Goal: Task Accomplishment & Management: Complete application form

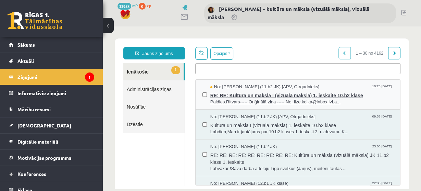
click at [246, 96] on span "RE: RE: Kultūra un māksla I (vizuālā māksla) 1. ieskaite 10.b2 klase" at bounding box center [301, 94] width 183 height 9
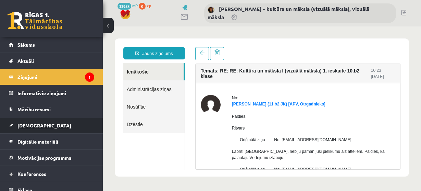
click at [35, 125] on span "[DEMOGRAPHIC_DATA]" at bounding box center [44, 125] width 54 height 6
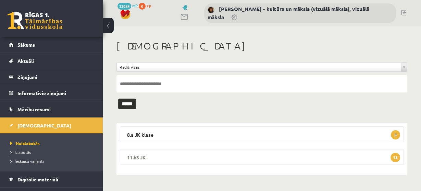
click at [396, 158] on span "18" at bounding box center [396, 157] width 10 height 9
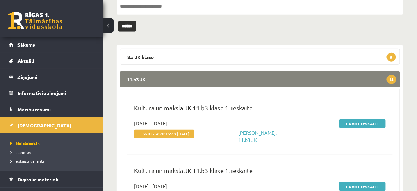
scroll to position [82, 0]
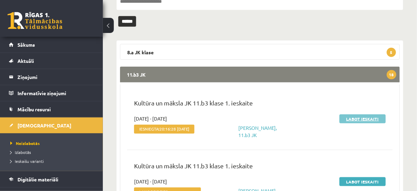
click at [358, 118] on link "Labot ieskaiti" at bounding box center [362, 118] width 46 height 9
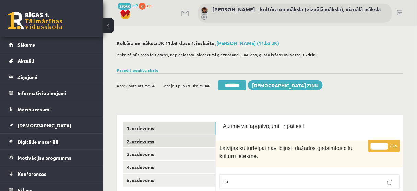
click at [191, 141] on link "2. uzdevums" at bounding box center [169, 141] width 92 height 13
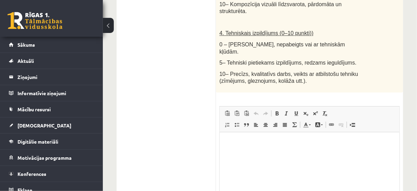
scroll to position [548, 0]
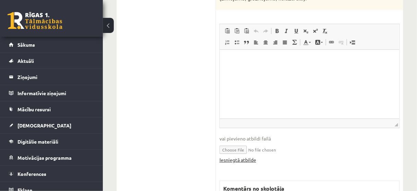
click at [254, 156] on link "Iesniegtā atbilde" at bounding box center [237, 159] width 37 height 7
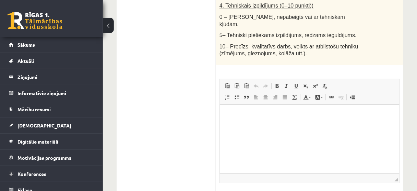
scroll to position [658, 0]
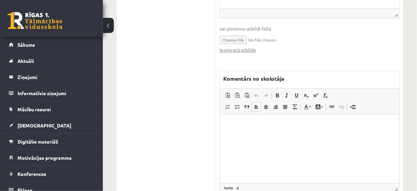
click at [227, 126] on p "Bagātinātā teksta redaktors, wiswyg-editor-47433951866940-1760513812-513" at bounding box center [309, 124] width 165 height 7
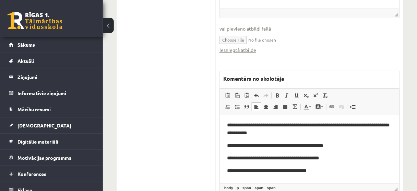
click at [232, 134] on span "**********" at bounding box center [308, 128] width 162 height 13
click at [309, 146] on span "**********" at bounding box center [275, 145] width 96 height 5
click at [301, 157] on span "**********" at bounding box center [273, 157] width 92 height 5
click at [288, 168] on span "**********" at bounding box center [267, 170] width 80 height 5
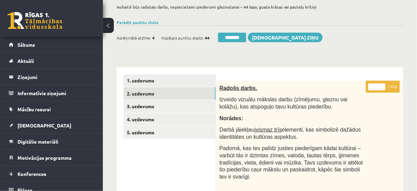
scroll to position [27, 0]
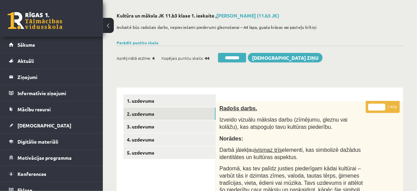
click at [383, 105] on input "**" at bounding box center [376, 107] width 17 height 7
click at [382, 106] on input "**" at bounding box center [376, 107] width 17 height 7
click at [384, 108] on input "**" at bounding box center [376, 107] width 17 height 7
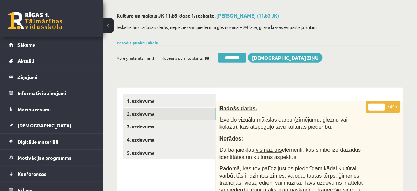
click at [384, 108] on input "*" at bounding box center [376, 107] width 17 height 7
type input "*"
click at [384, 108] on input "*" at bounding box center [376, 107] width 17 height 7
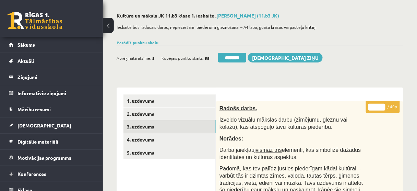
click at [169, 126] on link "3. uzdevums" at bounding box center [169, 126] width 92 height 13
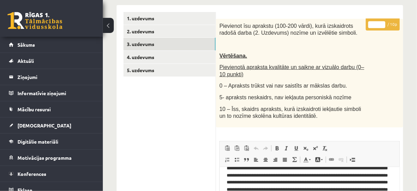
scroll to position [55, 0]
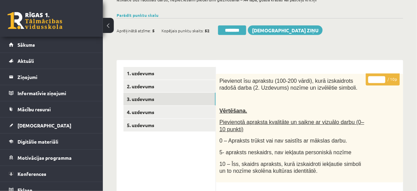
click at [383, 76] on input "**" at bounding box center [376, 79] width 17 height 7
click at [381, 80] on input "*" at bounding box center [376, 79] width 17 height 7
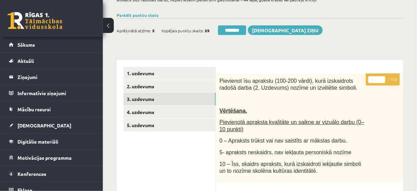
type input "*"
click at [381, 80] on input "*" at bounding box center [376, 79] width 17 height 7
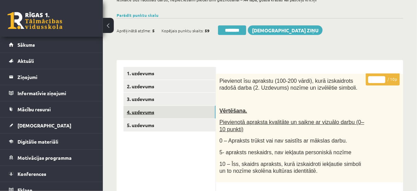
click at [188, 112] on link "4. uzdevums" at bounding box center [169, 112] width 92 height 13
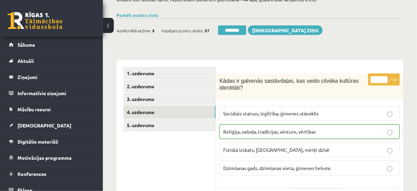
click at [244, 30] on input "********" at bounding box center [232, 30] width 28 height 10
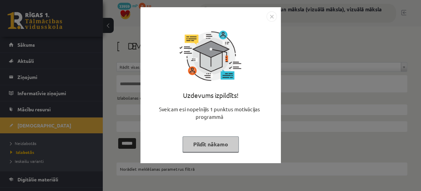
click at [214, 145] on button "Pildīt nākamo" at bounding box center [211, 144] width 56 height 16
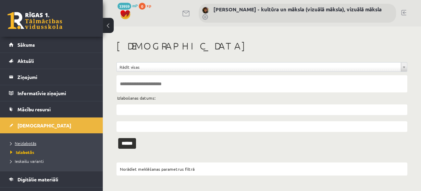
click at [32, 144] on span "Neizlabotās" at bounding box center [23, 142] width 26 height 5
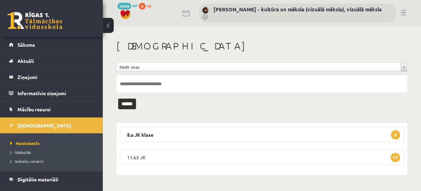
click at [396, 156] on span "17" at bounding box center [396, 157] width 10 height 9
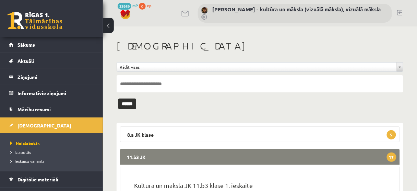
scroll to position [82, 0]
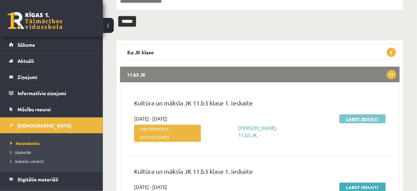
click at [360, 118] on link "Labot ieskaiti" at bounding box center [362, 118] width 46 height 9
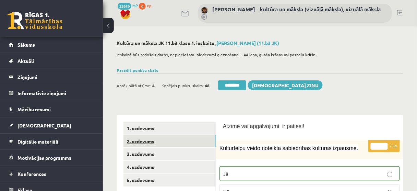
click at [188, 142] on link "2. uzdevums" at bounding box center [169, 141] width 92 height 13
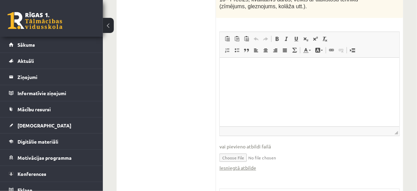
scroll to position [548, 0]
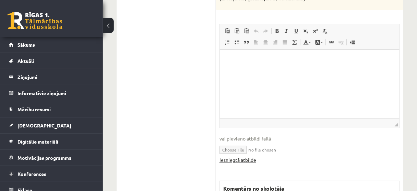
click at [251, 156] on link "Iesniegtā atbilde" at bounding box center [237, 159] width 37 height 7
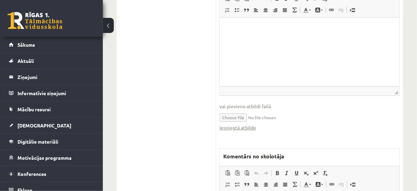
scroll to position [631, 0]
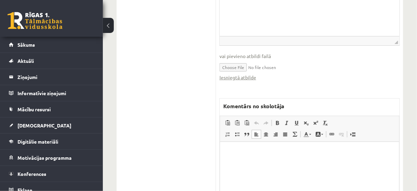
click at [234, 152] on p "Bagātinātā teksta redaktors, wiswyg-editor-47433807622780-1760513925-528" at bounding box center [309, 151] width 165 height 7
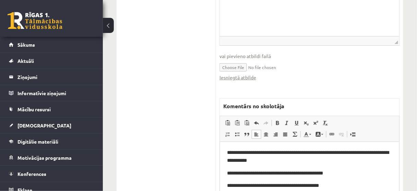
click at [232, 160] on span "**********" at bounding box center [308, 155] width 162 height 13
click at [310, 172] on span "**********" at bounding box center [275, 172] width 96 height 5
click at [308, 172] on span "**********" at bounding box center [275, 172] width 96 height 5
click at [302, 184] on span "**********" at bounding box center [273, 184] width 92 height 5
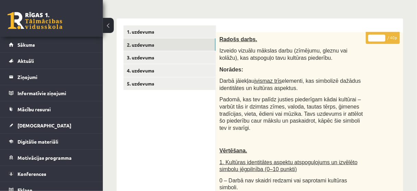
scroll to position [55, 0]
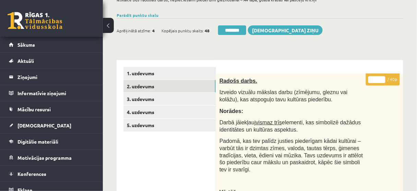
click at [382, 76] on input "*" at bounding box center [376, 79] width 17 height 7
type input "*"
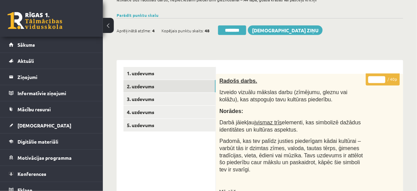
click at [382, 76] on input "*" at bounding box center [376, 79] width 17 height 7
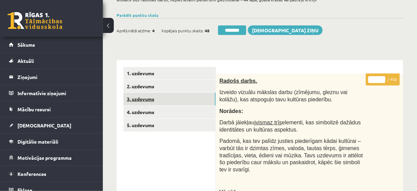
click at [189, 99] on link "3. uzdevums" at bounding box center [169, 99] width 92 height 13
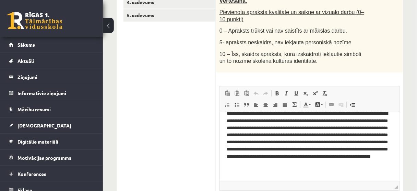
scroll to position [82, 0]
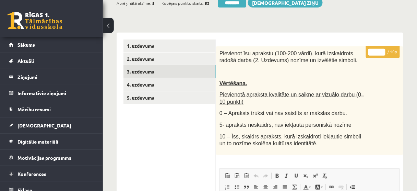
click at [383, 50] on input "*" at bounding box center [376, 52] width 17 height 7
type input "*"
click at [383, 50] on input "*" at bounding box center [376, 52] width 17 height 7
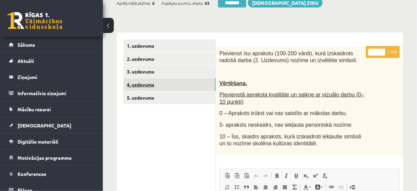
click at [180, 87] on link "4. uzdevums" at bounding box center [169, 84] width 92 height 13
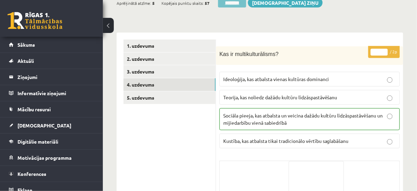
click at [238, 4] on input "********" at bounding box center [232, 3] width 28 height 10
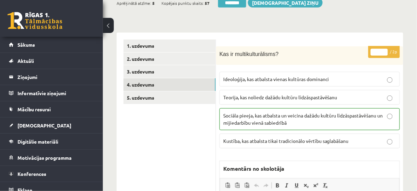
scroll to position [0, 0]
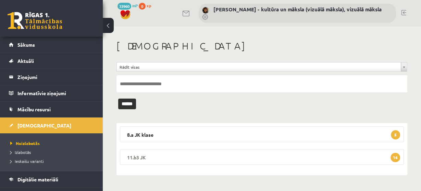
click at [397, 157] on span "16" at bounding box center [396, 157] width 10 height 9
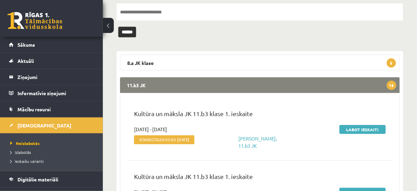
scroll to position [82, 0]
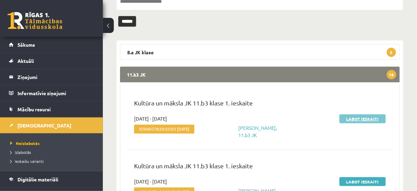
click at [369, 119] on link "Labot ieskaiti" at bounding box center [362, 118] width 46 height 9
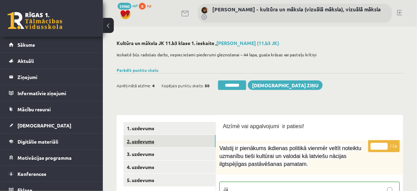
click at [189, 141] on link "2. uzdevums" at bounding box center [169, 141] width 92 height 13
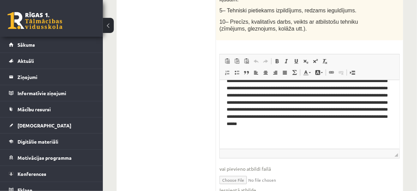
scroll to position [521, 0]
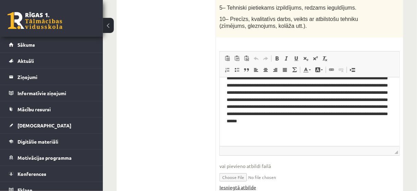
click at [234, 183] on link "Iesniegtā atbilde" at bounding box center [237, 186] width 37 height 7
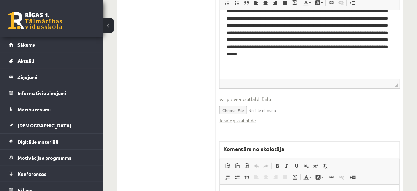
scroll to position [603, 0]
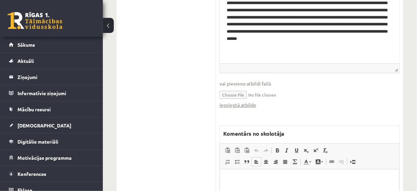
click at [228, 179] on p "Bagātinātā teksta redaktors, wiswyg-editor-47433962053300-1760514011-468" at bounding box center [309, 179] width 165 height 7
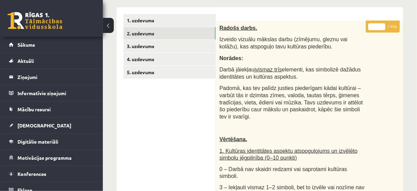
scroll to position [110, 0]
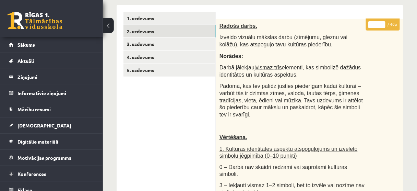
type input "**"
click at [382, 22] on input "**" at bounding box center [376, 24] width 17 height 7
click at [198, 44] on link "3. uzdevums" at bounding box center [169, 44] width 92 height 13
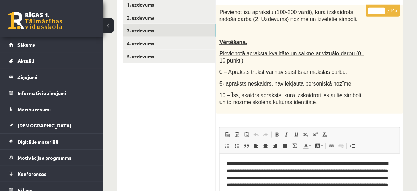
scroll to position [55, 0]
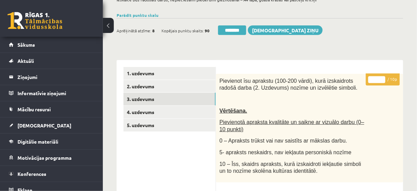
click at [382, 77] on input "*" at bounding box center [376, 79] width 17 height 7
type input "**"
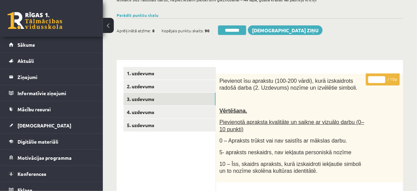
click at [382, 77] on input "**" at bounding box center [376, 79] width 17 height 7
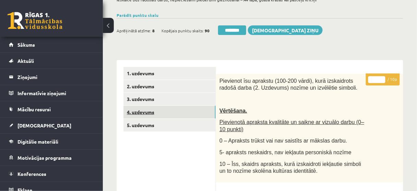
click at [176, 112] on link "4. uzdevums" at bounding box center [169, 112] width 92 height 13
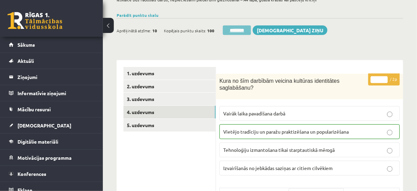
click at [242, 30] on input "********" at bounding box center [237, 30] width 28 height 10
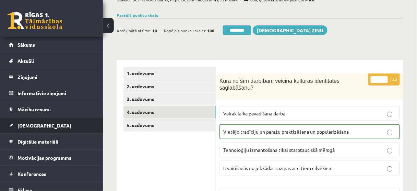
scroll to position [0, 0]
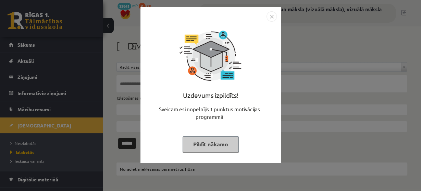
click at [227, 141] on button "Pildīt nākamo" at bounding box center [211, 144] width 56 height 16
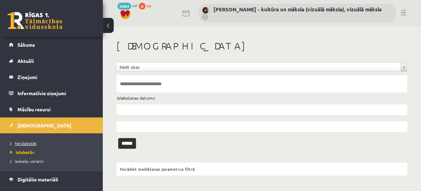
click at [29, 142] on span "Neizlabotās" at bounding box center [23, 142] width 26 height 5
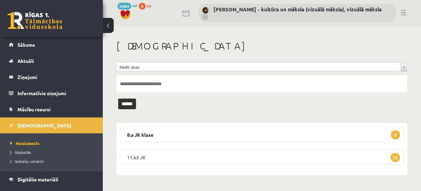
click at [395, 156] on span "15" at bounding box center [396, 157] width 10 height 9
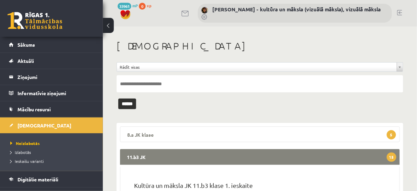
scroll to position [82, 0]
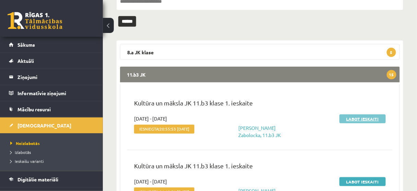
click at [368, 118] on link "Labot ieskaiti" at bounding box center [362, 118] width 46 height 9
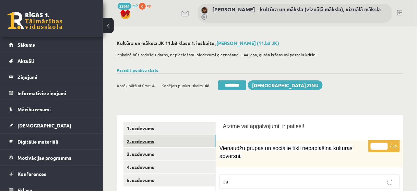
click at [189, 142] on link "2. uzdevums" at bounding box center [169, 141] width 92 height 13
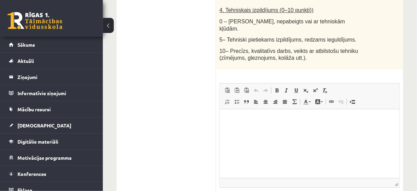
scroll to position [548, 0]
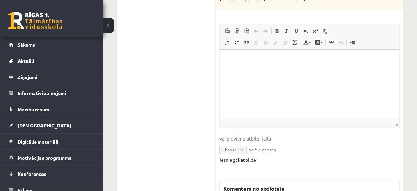
click at [240, 156] on link "Iesniegtā atbilde" at bounding box center [237, 159] width 37 height 7
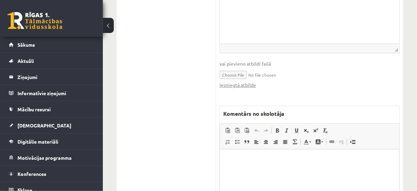
scroll to position [631, 0]
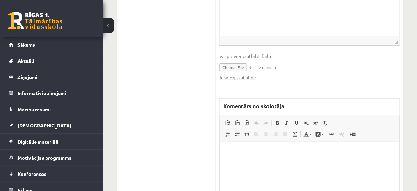
click at [233, 148] on p "Bagātinātā teksta redaktors, wiswyg-editor-47433961654100-1760514062-371" at bounding box center [309, 151] width 165 height 7
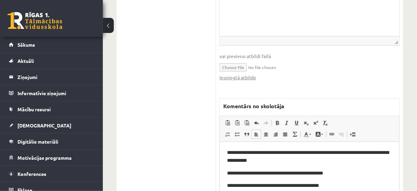
click at [231, 161] on span "**********" at bounding box center [308, 155] width 162 height 13
click at [309, 172] on span "**********" at bounding box center [275, 172] width 96 height 5
click at [302, 185] on span "**********" at bounding box center [273, 184] width 92 height 5
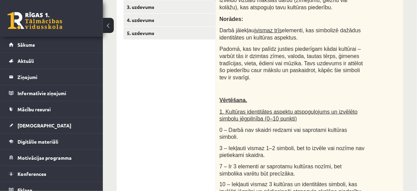
scroll to position [82, 0]
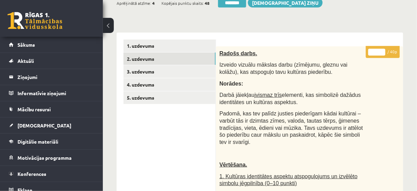
click at [383, 50] on input "*" at bounding box center [376, 52] width 17 height 7
type input "*"
click at [383, 50] on input "*" at bounding box center [376, 52] width 17 height 7
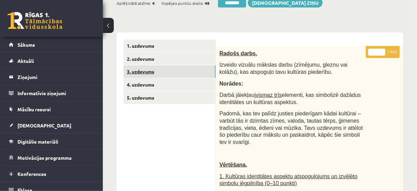
click at [194, 75] on link "3. uzdevums" at bounding box center [169, 71] width 92 height 13
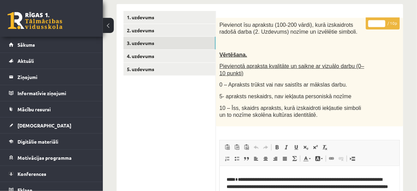
scroll to position [110, 0]
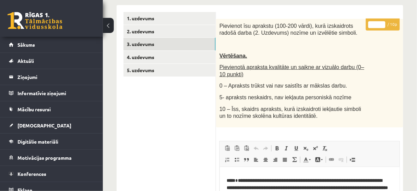
click at [383, 22] on input "*" at bounding box center [376, 24] width 17 height 7
type input "*"
click at [383, 22] on input "*" at bounding box center [376, 24] width 17 height 7
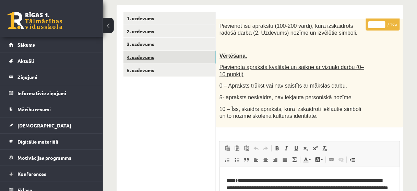
click at [194, 61] on link "4. uzdevums" at bounding box center [169, 57] width 92 height 13
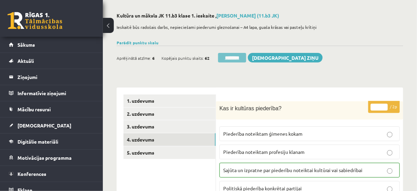
scroll to position [0, 0]
click at [240, 55] on input "********" at bounding box center [232, 58] width 28 height 10
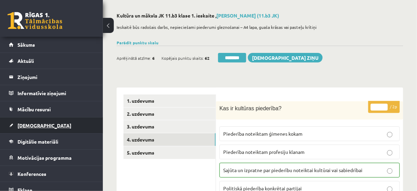
click at [32, 124] on span "[DEMOGRAPHIC_DATA]" at bounding box center [44, 125] width 54 height 6
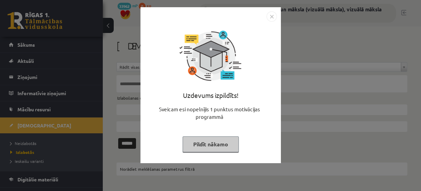
click at [220, 146] on button "Pildīt nākamo" at bounding box center [211, 144] width 56 height 16
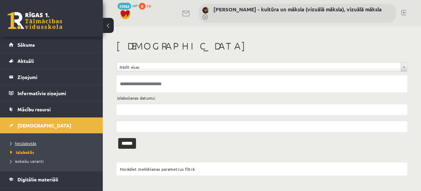
click at [29, 143] on span "Neizlabotās" at bounding box center [23, 142] width 26 height 5
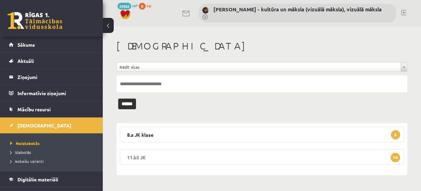
click at [395, 159] on span "14" at bounding box center [396, 157] width 10 height 9
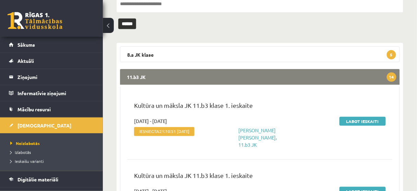
scroll to position [82, 0]
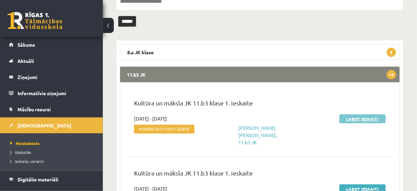
click at [370, 119] on link "Labot ieskaiti" at bounding box center [362, 118] width 46 height 9
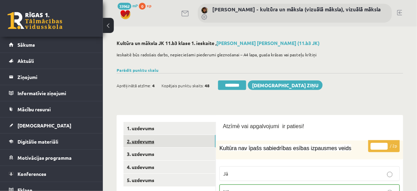
click at [191, 145] on link "2. uzdevums" at bounding box center [169, 141] width 92 height 13
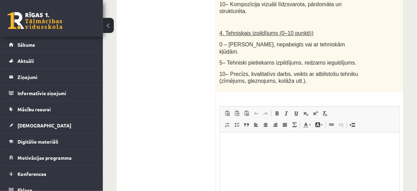
scroll to position [548, 0]
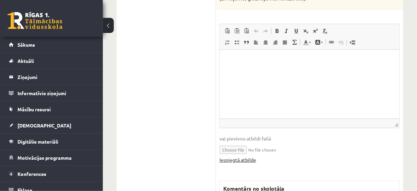
click at [242, 156] on link "Iesniegtā atbilde" at bounding box center [237, 159] width 37 height 7
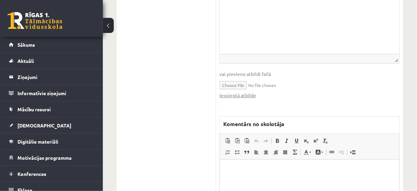
scroll to position [670, 0]
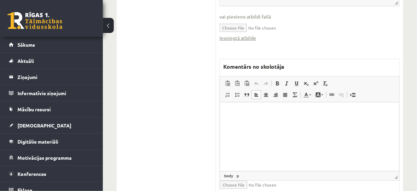
click at [226, 114] on html at bounding box center [309, 112] width 179 height 21
paste body "Bagātinātā teksta redaktors, wiswyg-editor-47433998229940-1760514153-377"
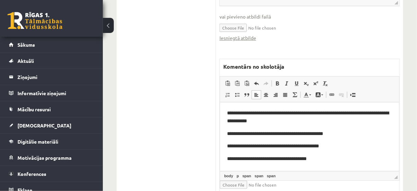
click at [232, 120] on span "**********" at bounding box center [308, 116] width 162 height 13
click at [309, 133] on span "**********" at bounding box center [275, 133] width 96 height 5
click at [301, 145] on span "**********" at bounding box center [273, 145] width 92 height 5
click at [287, 157] on span "**********" at bounding box center [267, 158] width 80 height 5
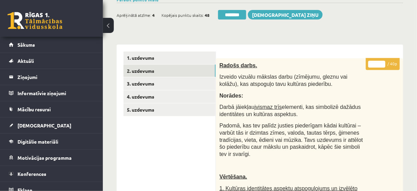
scroll to position [67, 0]
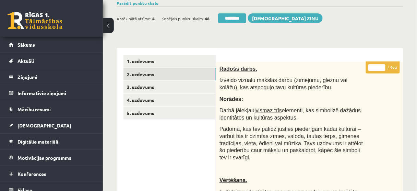
click at [383, 64] on input "*" at bounding box center [376, 67] width 17 height 7
type input "*"
click at [383, 64] on input "*" at bounding box center [376, 67] width 17 height 7
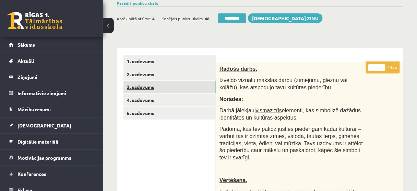
click at [187, 92] on link "3. uzdevums" at bounding box center [169, 87] width 92 height 13
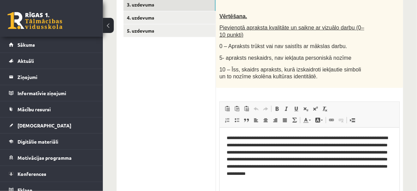
scroll to position [94, 0]
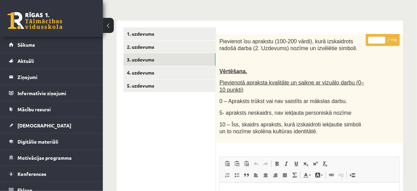
click at [382, 37] on input "*" at bounding box center [376, 40] width 17 height 7
type input "*"
click at [382, 37] on input "*" at bounding box center [376, 40] width 17 height 7
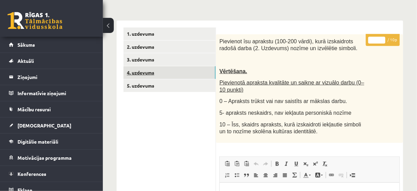
click at [191, 74] on link "4. uzdevums" at bounding box center [169, 72] width 92 height 13
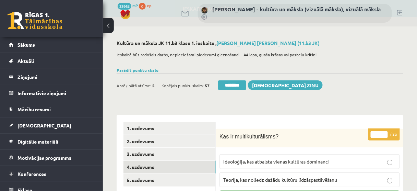
scroll to position [0, 0]
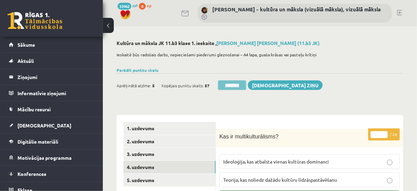
click at [241, 84] on input "********" at bounding box center [232, 85] width 28 height 10
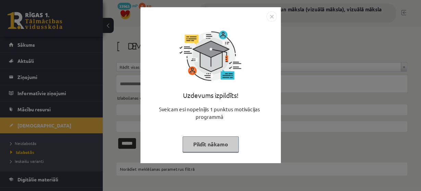
click at [208, 142] on button "Pildīt nākamo" at bounding box center [211, 144] width 56 height 16
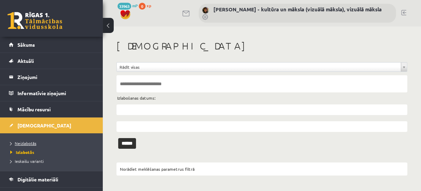
click at [31, 142] on span "Neizlabotās" at bounding box center [23, 142] width 26 height 5
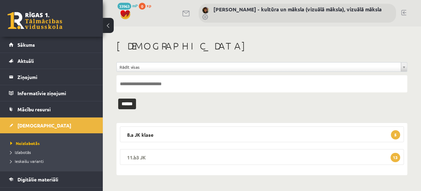
click at [395, 157] on span "13" at bounding box center [396, 157] width 10 height 9
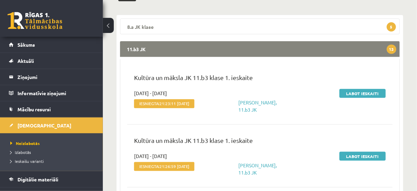
scroll to position [110, 0]
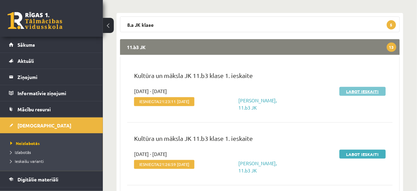
click at [375, 92] on link "Labot ieskaiti" at bounding box center [362, 91] width 46 height 9
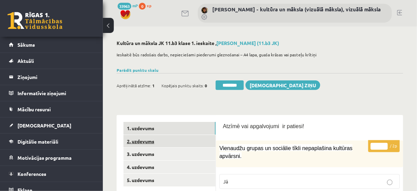
click at [183, 143] on link "2. uzdevums" at bounding box center [169, 141] width 92 height 13
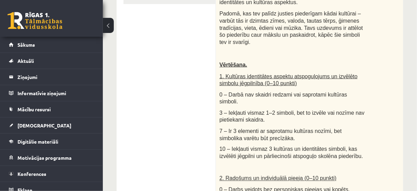
scroll to position [110, 0]
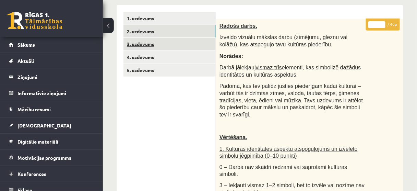
click at [198, 49] on link "3. uzdevums" at bounding box center [169, 44] width 92 height 13
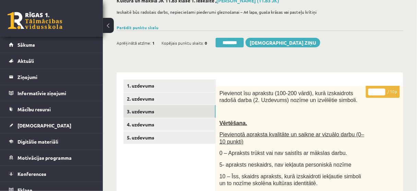
scroll to position [0, 0]
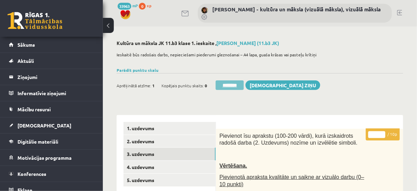
click at [238, 86] on input "********" at bounding box center [230, 85] width 28 height 10
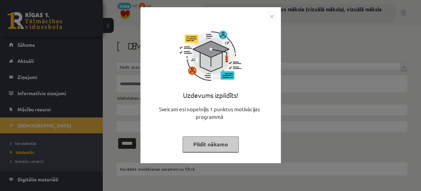
click at [216, 145] on button "Pildīt nākamo" at bounding box center [211, 144] width 56 height 16
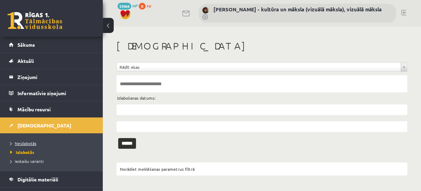
click at [33, 141] on span "Neizlabotās" at bounding box center [23, 142] width 26 height 5
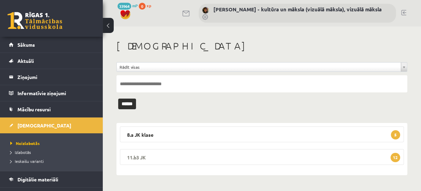
click at [396, 155] on span "12" at bounding box center [396, 157] width 10 height 9
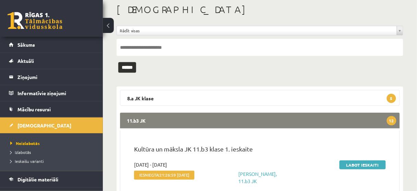
scroll to position [82, 0]
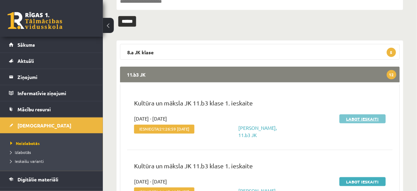
click at [362, 118] on link "Labot ieskaiti" at bounding box center [362, 118] width 46 height 9
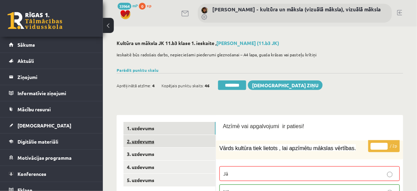
click at [177, 143] on link "2. uzdevums" at bounding box center [169, 141] width 92 height 13
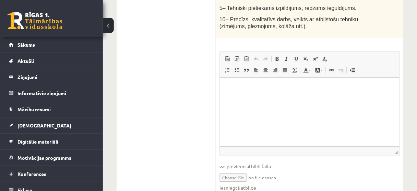
scroll to position [521, 0]
click at [245, 183] on link "Iesniegtā atbilde" at bounding box center [237, 186] width 37 height 7
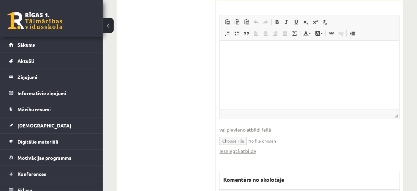
scroll to position [631, 0]
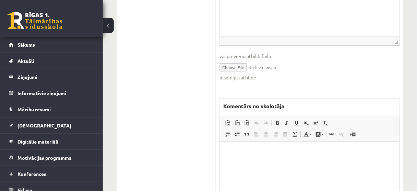
click at [231, 150] on p "Bagātinātā teksta redaktors, wiswyg-editor-47433864352780-1760514258-307" at bounding box center [309, 151] width 165 height 7
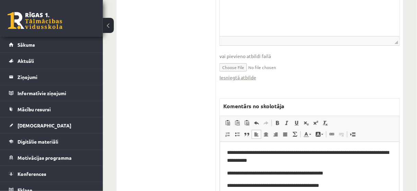
click at [231, 160] on span "**********" at bounding box center [308, 155] width 162 height 13
click at [308, 173] on span "**********" at bounding box center [275, 172] width 96 height 5
click at [301, 183] on span "**********" at bounding box center [273, 184] width 92 height 5
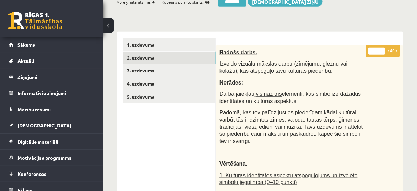
scroll to position [82, 0]
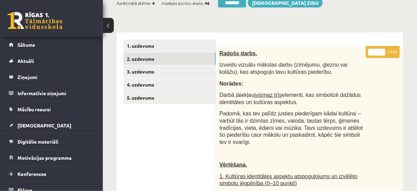
click at [382, 49] on input "*" at bounding box center [376, 52] width 17 height 7
type input "*"
click at [382, 49] on input "*" at bounding box center [376, 52] width 17 height 7
click at [170, 68] on link "3. uzdevums" at bounding box center [169, 71] width 92 height 13
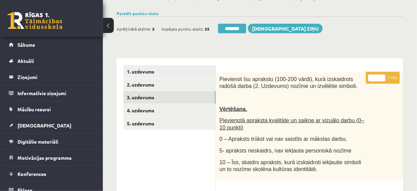
scroll to position [55, 0]
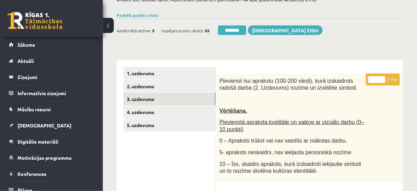
click at [383, 77] on input "*" at bounding box center [376, 79] width 17 height 7
type input "*"
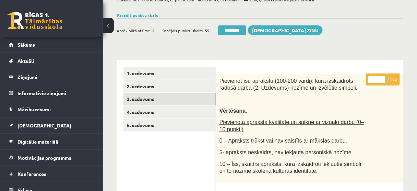
click at [383, 77] on input "*" at bounding box center [376, 79] width 17 height 7
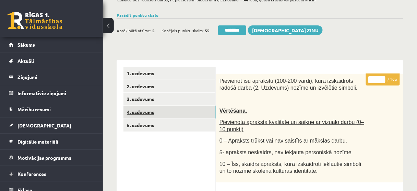
click at [183, 114] on link "4. uzdevums" at bounding box center [169, 112] width 92 height 13
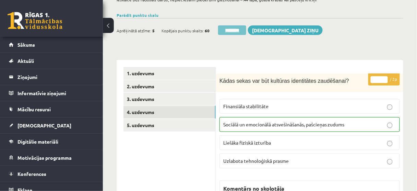
click at [239, 32] on input "********" at bounding box center [232, 30] width 28 height 10
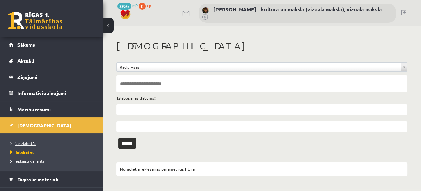
click at [22, 142] on span "Neizlabotās" at bounding box center [23, 142] width 26 height 5
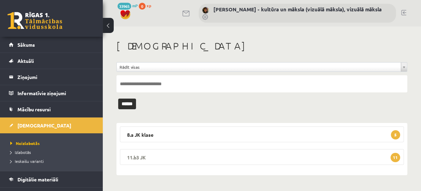
click at [396, 157] on span "11" at bounding box center [396, 157] width 10 height 9
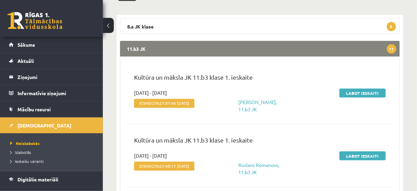
scroll to position [110, 0]
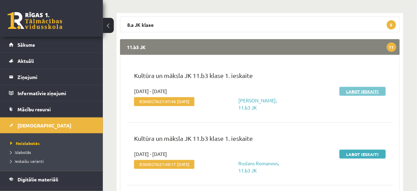
click at [365, 89] on link "Labot ieskaiti" at bounding box center [362, 91] width 46 height 9
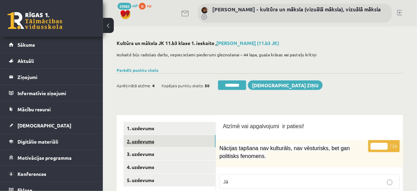
click at [188, 141] on link "2. uzdevums" at bounding box center [169, 141] width 92 height 13
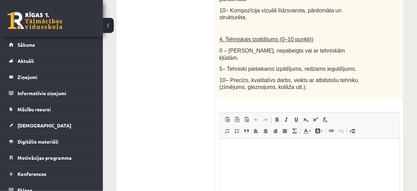
scroll to position [521, 0]
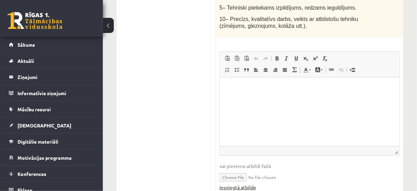
click at [245, 183] on link "Iesniegtā atbilde" at bounding box center [237, 186] width 37 height 7
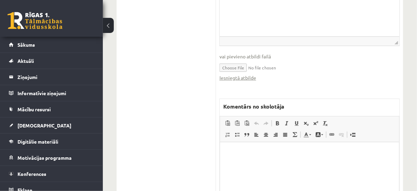
scroll to position [631, 0]
click at [233, 153] on p "Bagātinātā teksta redaktors, wiswyg-editor-47433938042920-1760514359-338" at bounding box center [309, 151] width 165 height 7
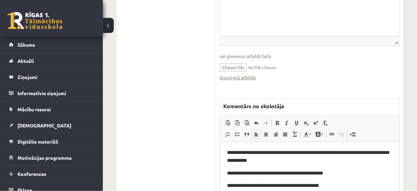
click at [302, 183] on span "**********" at bounding box center [273, 184] width 92 height 5
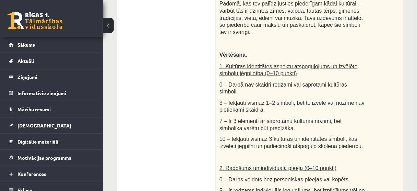
scroll to position [82, 0]
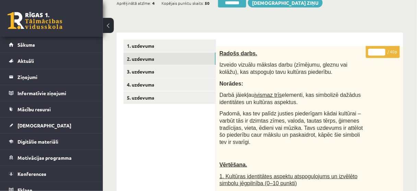
click at [382, 50] on input "**" at bounding box center [376, 52] width 17 height 7
type input "**"
click at [382, 50] on input "**" at bounding box center [376, 52] width 17 height 7
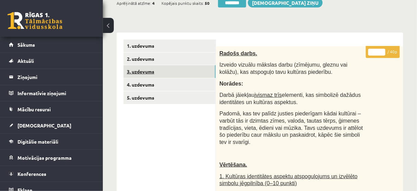
click at [176, 75] on link "3. uzdevums" at bounding box center [169, 71] width 92 height 13
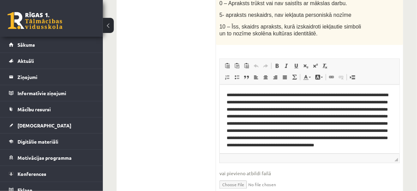
scroll to position [110, 0]
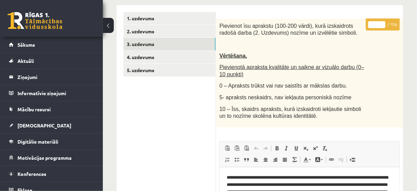
click at [383, 23] on input "*" at bounding box center [376, 24] width 17 height 7
type input "*"
click at [382, 26] on input "*" at bounding box center [376, 24] width 17 height 7
click at [188, 56] on link "4. uzdevums" at bounding box center [169, 57] width 92 height 13
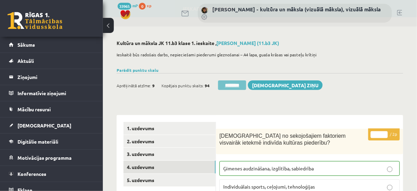
scroll to position [0, 0]
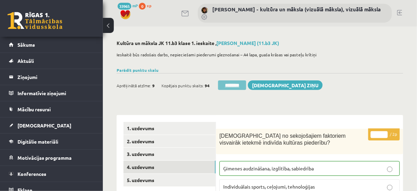
click at [238, 84] on input "********" at bounding box center [232, 85] width 28 height 10
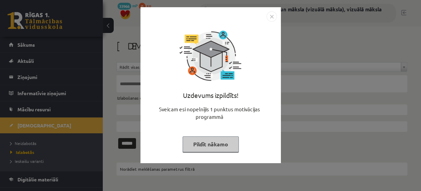
click at [215, 142] on button "Pildīt nākamo" at bounding box center [211, 144] width 56 height 16
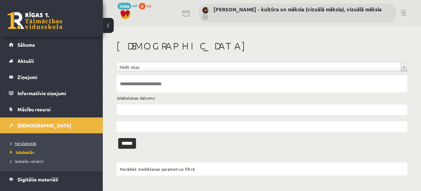
click at [29, 144] on span "Neizlabotās" at bounding box center [23, 142] width 26 height 5
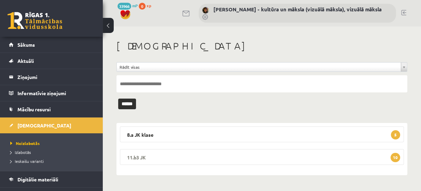
click at [395, 155] on span "10" at bounding box center [396, 157] width 10 height 9
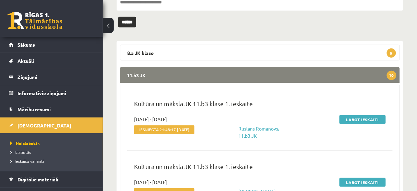
scroll to position [82, 0]
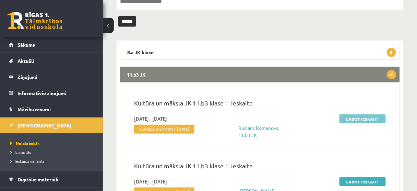
click at [370, 118] on link "Labot ieskaiti" at bounding box center [362, 118] width 46 height 9
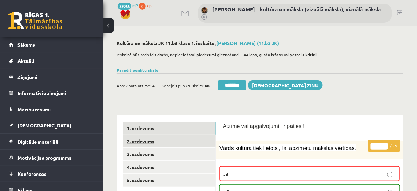
click at [181, 144] on link "2. uzdevums" at bounding box center [169, 141] width 92 height 13
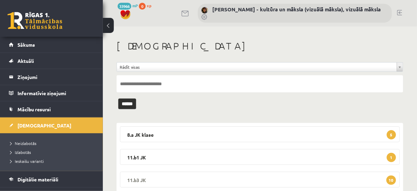
click at [393, 179] on span "10" at bounding box center [391, 179] width 10 height 9
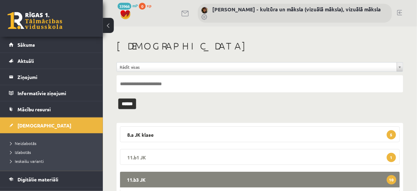
scroll to position [82, 0]
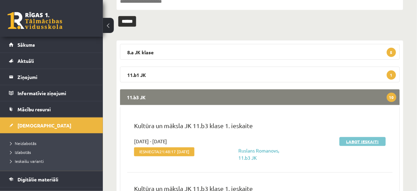
click at [360, 140] on link "Labot ieskaiti" at bounding box center [362, 141] width 46 height 9
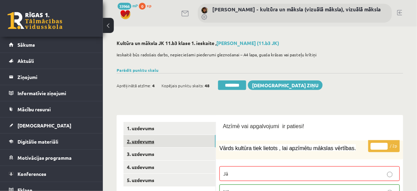
click at [177, 143] on link "2. uzdevums" at bounding box center [169, 141] width 92 height 13
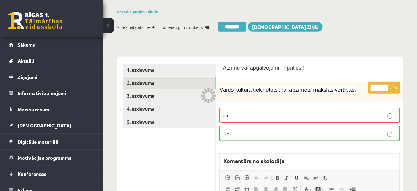
scroll to position [55, 0]
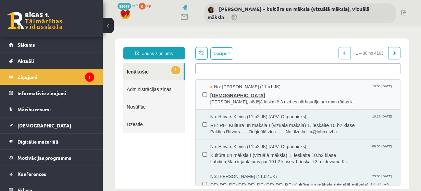
click at [295, 102] on span "[PERSON_NAME], pēdējā ieskaitē 3.uzd es pārbaudīju um man rādas k..." at bounding box center [301, 102] width 183 height 7
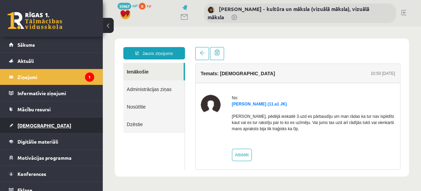
click at [35, 125] on span "[DEMOGRAPHIC_DATA]" at bounding box center [44, 125] width 54 height 6
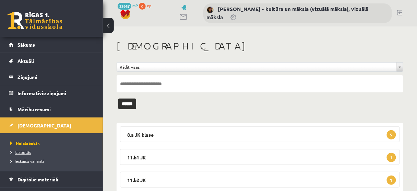
click at [24, 150] on span "Izlabotās" at bounding box center [20, 151] width 21 height 5
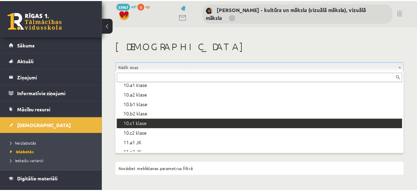
scroll to position [110, 0]
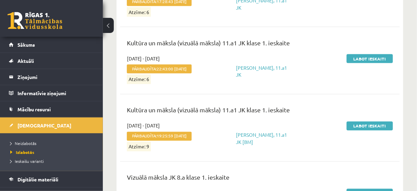
scroll to position [18492, 0]
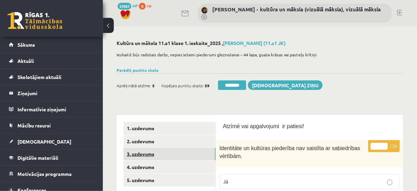
click at [189, 155] on link "3. uzdevums" at bounding box center [169, 153] width 92 height 13
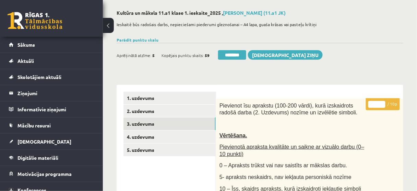
scroll to position [27, 0]
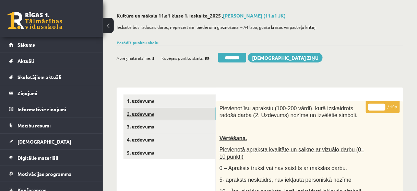
click at [172, 115] on link "2. uzdevums" at bounding box center [169, 113] width 92 height 13
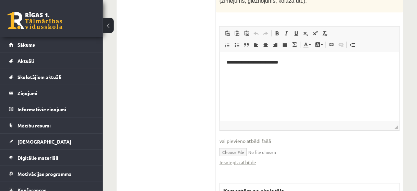
scroll to position [548, 0]
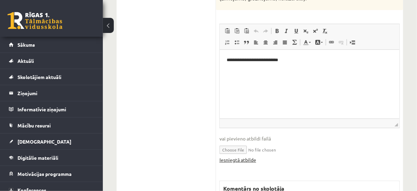
click at [252, 156] on link "Iesniegtā atbilde" at bounding box center [237, 159] width 37 height 7
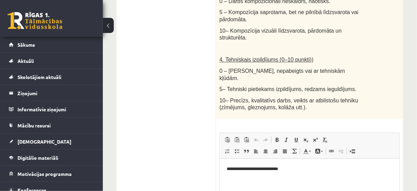
scroll to position [439, 0]
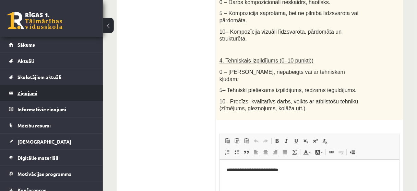
click at [23, 92] on legend "Ziņojumi 0" at bounding box center [55, 93] width 77 height 16
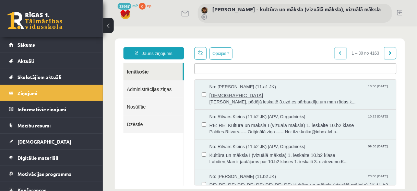
click at [223, 101] on span "sveiki skolotāj, pēdējā ieskaitē 3.uzd es pārbaudīju um man rādas k..." at bounding box center [299, 101] width 180 height 7
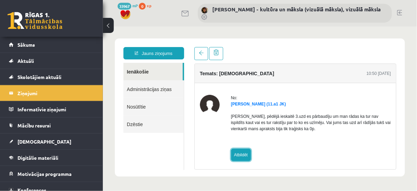
click at [244, 155] on link "Atbildēt" at bounding box center [241, 154] width 20 height 12
type input "**********"
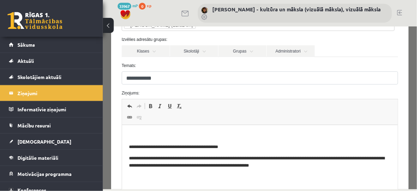
drag, startPoint x: 140, startPoint y: 125, endPoint x: 139, endPoint y: 129, distance: 3.9
click at [140, 125] on html "**********" at bounding box center [260, 150] width 276 height 51
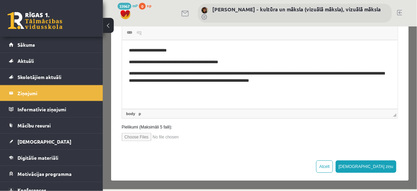
scroll to position [140, 0]
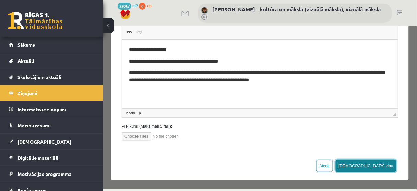
click at [378, 167] on button "Sūtīt ziņu" at bounding box center [365, 165] width 61 height 12
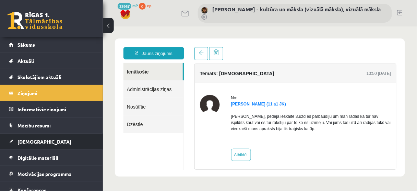
scroll to position [0, 0]
click at [35, 140] on span "[DEMOGRAPHIC_DATA]" at bounding box center [44, 141] width 54 height 6
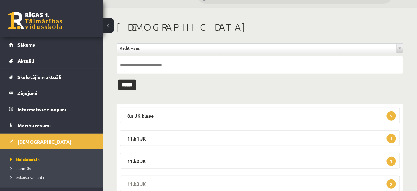
scroll to position [43, 0]
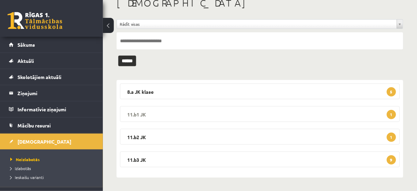
click at [391, 116] on span "1" at bounding box center [391, 114] width 9 height 9
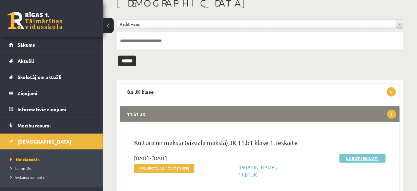
click at [361, 159] on link "Labot ieskaiti" at bounding box center [362, 158] width 46 height 9
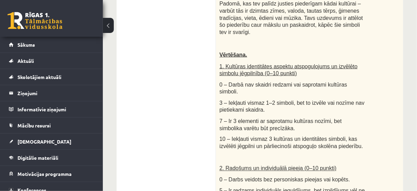
scroll to position [55, 0]
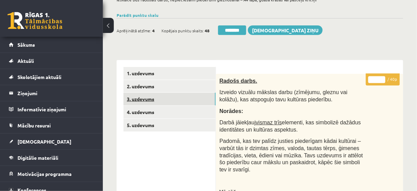
click at [178, 102] on link "3. uzdevums" at bounding box center [169, 99] width 92 height 13
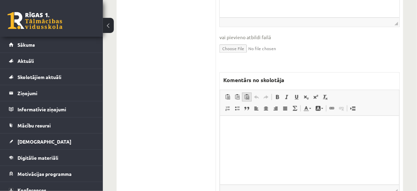
scroll to position [329, 0]
click at [229, 129] on html at bounding box center [309, 124] width 179 height 21
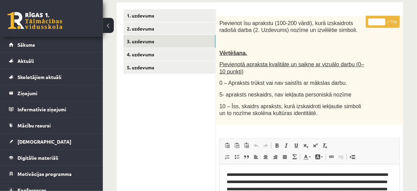
scroll to position [110, 0]
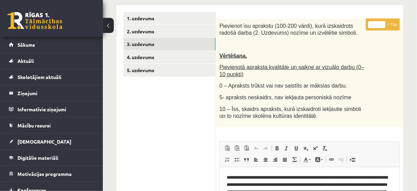
click at [382, 23] on input "*" at bounding box center [376, 24] width 17 height 7
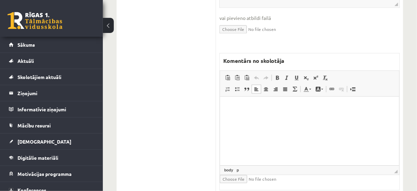
scroll to position [357, 0]
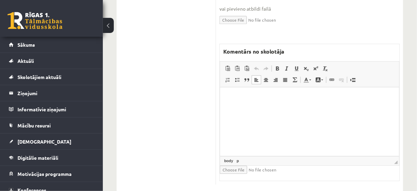
click at [231, 106] on html at bounding box center [309, 97] width 179 height 21
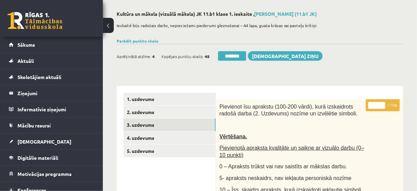
scroll to position [27, 0]
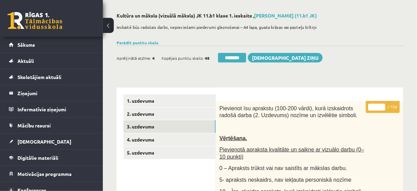
type input "*"
click at [382, 104] on input "*" at bounding box center [376, 107] width 17 height 7
click at [166, 115] on link "2. uzdevums" at bounding box center [169, 113] width 92 height 13
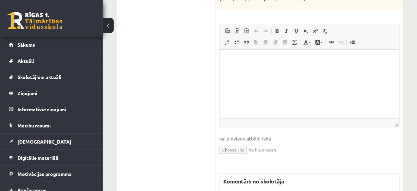
scroll to position [658, 0]
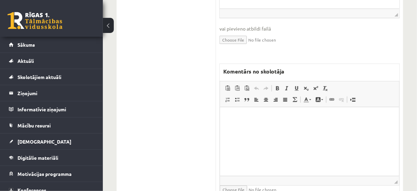
click at [230, 114] on p "Bagātinātā teksta redaktors, wiswyg-editor-47433853603660-1760515172-914" at bounding box center [309, 116] width 165 height 7
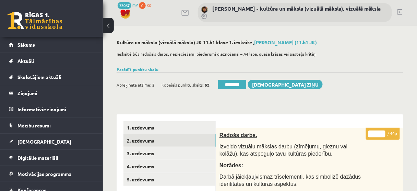
scroll to position [0, 0]
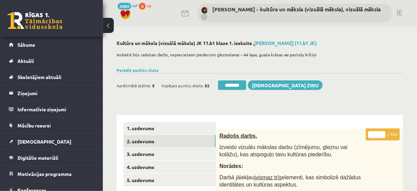
drag, startPoint x: 231, startPoint y: 85, endPoint x: 240, endPoint y: 20, distance: 66.1
click at [231, 85] on input "********" at bounding box center [232, 85] width 28 height 10
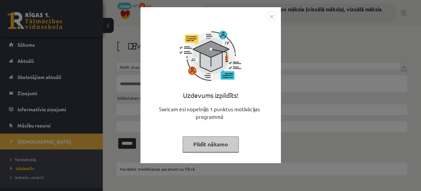
click at [214, 144] on button "Pildīt nākamo" at bounding box center [211, 144] width 56 height 16
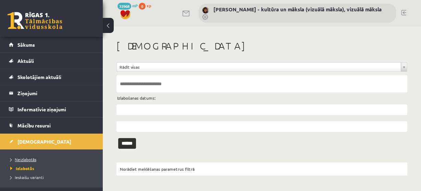
click at [34, 159] on span "Neizlabotās" at bounding box center [23, 158] width 26 height 5
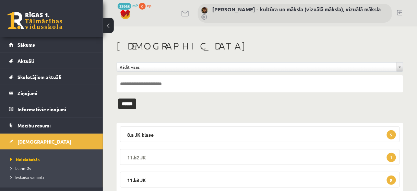
click at [392, 156] on span "1" at bounding box center [391, 157] width 9 height 9
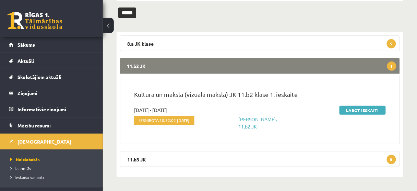
scroll to position [96, 0]
click at [368, 106] on link "Labot ieskaiti" at bounding box center [362, 110] width 46 height 9
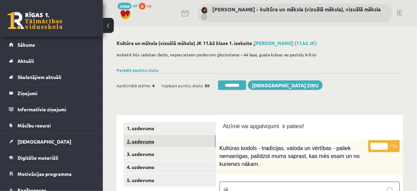
click at [197, 142] on link "2. uzdevums" at bounding box center [169, 141] width 92 height 13
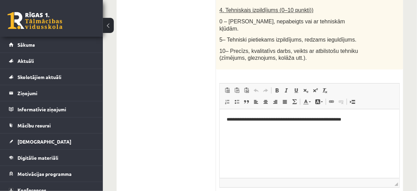
scroll to position [548, 0]
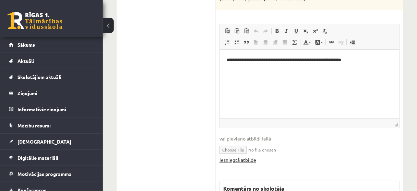
click at [251, 156] on link "Iesniegtā atbilde" at bounding box center [237, 159] width 37 height 7
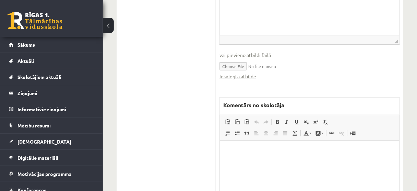
scroll to position [658, 0]
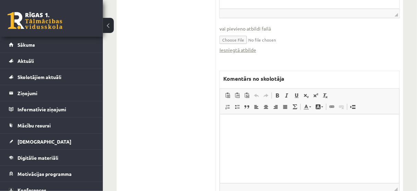
click at [232, 131] on html at bounding box center [309, 124] width 179 height 21
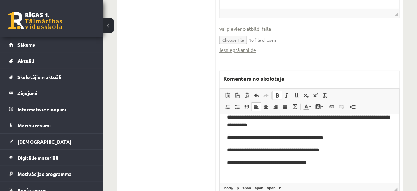
scroll to position [0, 0]
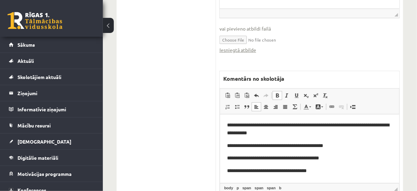
click at [238, 132] on span "**********" at bounding box center [308, 128] width 162 height 13
click at [308, 145] on span "**********" at bounding box center [275, 145] width 96 height 5
click at [302, 157] on span "**********" at bounding box center [273, 157] width 92 height 5
click at [288, 170] on span "**********" at bounding box center [267, 170] width 80 height 5
click at [287, 172] on span "**********" at bounding box center [267, 170] width 80 height 5
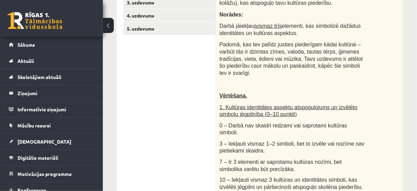
scroll to position [82, 0]
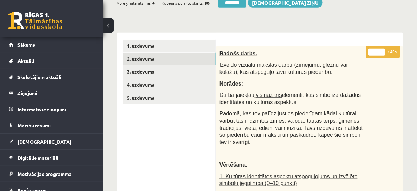
click at [382, 50] on input "*" at bounding box center [376, 52] width 17 height 7
type input "*"
click at [382, 50] on input "*" at bounding box center [376, 52] width 17 height 7
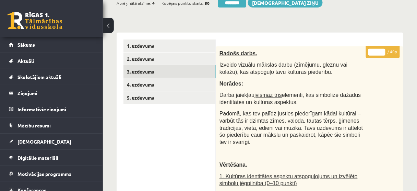
click at [200, 74] on link "3. uzdevums" at bounding box center [169, 71] width 92 height 13
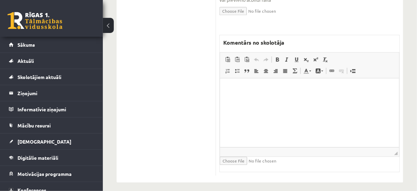
scroll to position [370, 0]
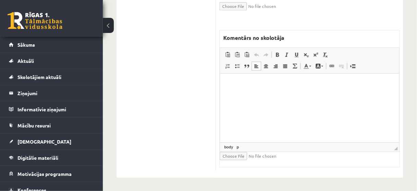
click at [232, 90] on html at bounding box center [309, 83] width 179 height 21
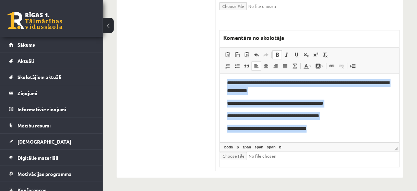
scroll to position [0, 0]
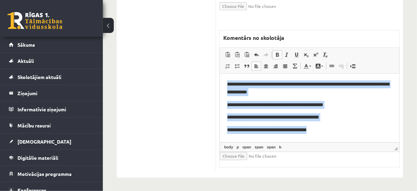
drag, startPoint x: 310, startPoint y: 108, endPoint x: 221, endPoint y: 76, distance: 95.0
click at [221, 76] on html "**********" at bounding box center [309, 122] width 179 height 99
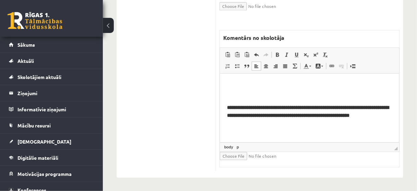
click at [225, 98] on html "**********" at bounding box center [309, 99] width 179 height 53
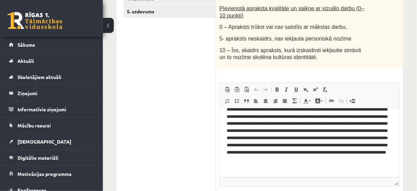
scroll to position [123, 0]
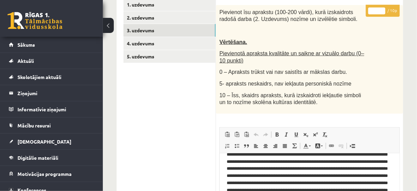
click at [381, 8] on input "*" at bounding box center [376, 11] width 17 height 7
click at [381, 10] on input "*" at bounding box center [376, 11] width 17 height 7
type input "*"
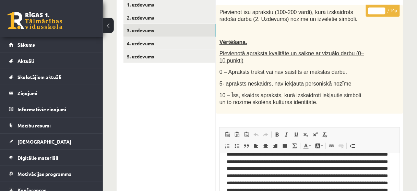
click at [381, 10] on input "*" at bounding box center [376, 11] width 17 height 7
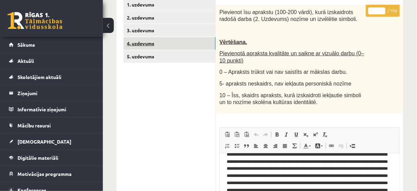
click at [182, 47] on link "4. uzdevums" at bounding box center [169, 43] width 92 height 13
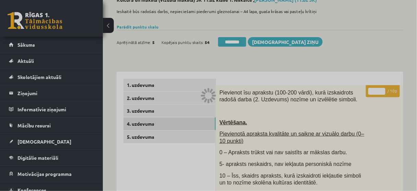
scroll to position [41, 0]
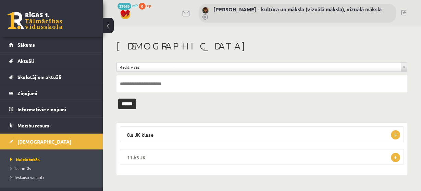
click at [395, 157] on span "9" at bounding box center [395, 157] width 9 height 9
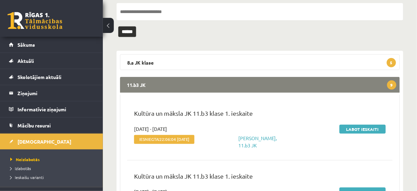
scroll to position [82, 0]
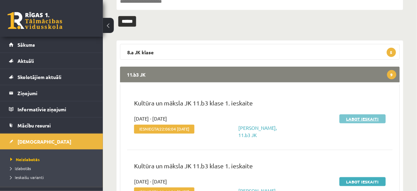
click at [364, 119] on link "Labot ieskaiti" at bounding box center [362, 118] width 46 height 9
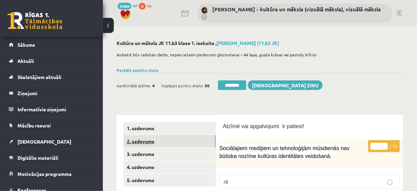
click at [172, 144] on link "2. uzdevums" at bounding box center [169, 141] width 92 height 13
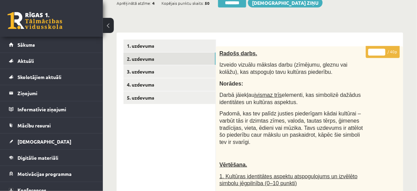
scroll to position [55, 0]
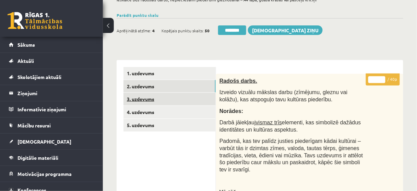
click at [185, 99] on link "3. uzdevums" at bounding box center [169, 99] width 92 height 13
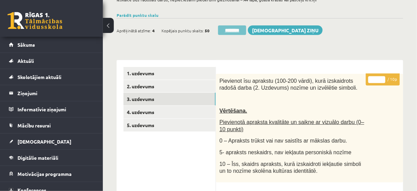
click at [239, 31] on input "********" at bounding box center [232, 30] width 28 height 10
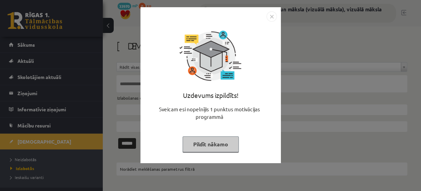
click at [217, 143] on button "Pildīt nākamo" at bounding box center [211, 144] width 56 height 16
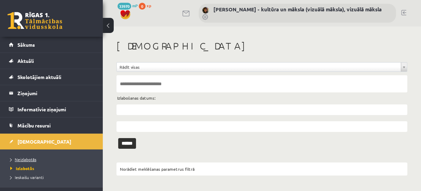
click at [34, 158] on span "Neizlabotās" at bounding box center [23, 158] width 26 height 5
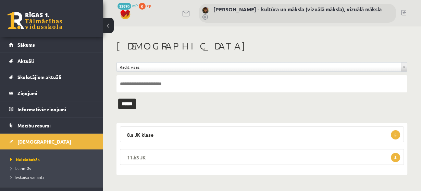
click at [397, 155] on span "8" at bounding box center [395, 157] width 9 height 9
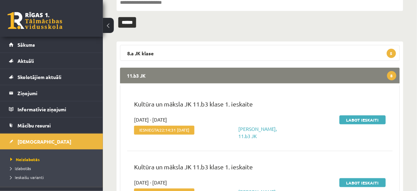
scroll to position [82, 0]
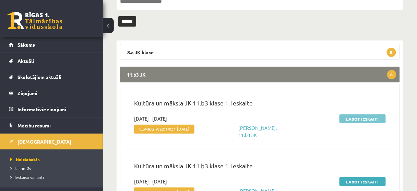
click at [369, 118] on link "Labot ieskaiti" at bounding box center [362, 118] width 46 height 9
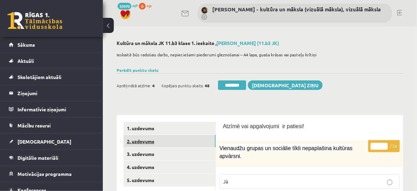
click at [185, 142] on link "2. uzdevums" at bounding box center [169, 141] width 92 height 13
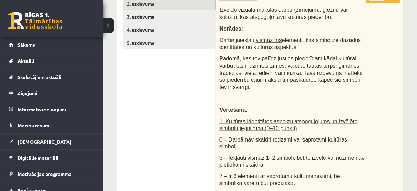
scroll to position [27, 0]
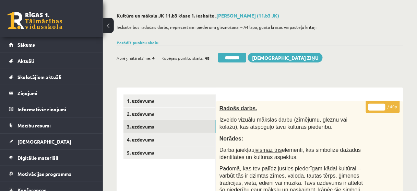
click at [175, 128] on link "3. uzdevums" at bounding box center [169, 126] width 92 height 13
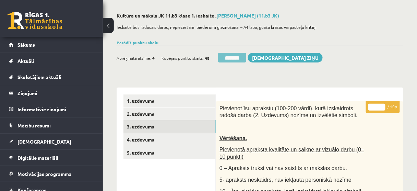
click at [241, 59] on input "********" at bounding box center [232, 58] width 28 height 10
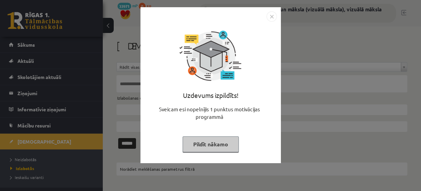
click at [206, 142] on button "Pildīt nākamo" at bounding box center [211, 144] width 56 height 16
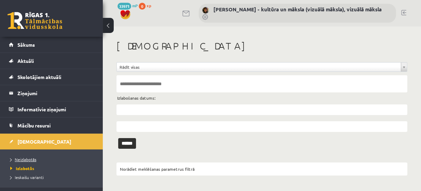
click at [28, 157] on span "Neizlabotās" at bounding box center [23, 158] width 26 height 5
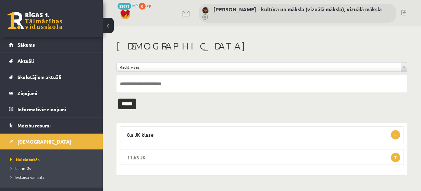
click at [394, 156] on span "7" at bounding box center [395, 157] width 9 height 9
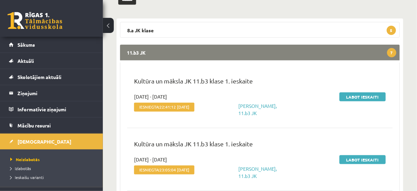
scroll to position [110, 0]
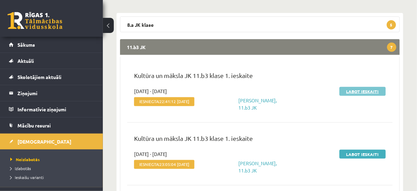
click at [372, 90] on link "Labot ieskaiti" at bounding box center [362, 91] width 46 height 9
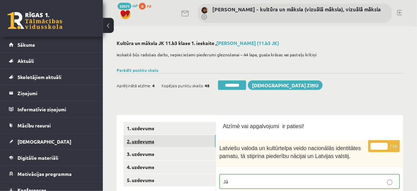
click at [171, 144] on link "2. uzdevums" at bounding box center [169, 141] width 92 height 13
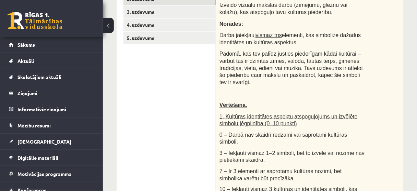
scroll to position [60, 0]
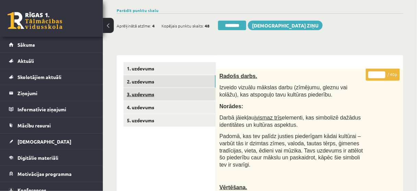
click at [195, 95] on link "3. uzdevums" at bounding box center [169, 94] width 92 height 13
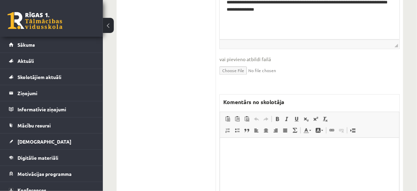
scroll to position [306, 0]
click at [230, 146] on p "Bagātinātā teksta redaktors, wiswyg-editor-47433877798840-1760515387-471" at bounding box center [309, 147] width 165 height 7
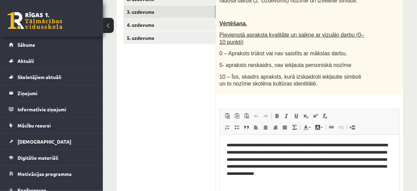
scroll to position [60, 0]
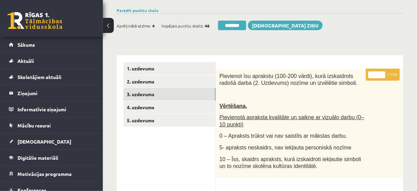
click at [382, 72] on input "*" at bounding box center [376, 74] width 17 height 7
type input "*"
click at [382, 72] on input "*" at bounding box center [376, 74] width 17 height 7
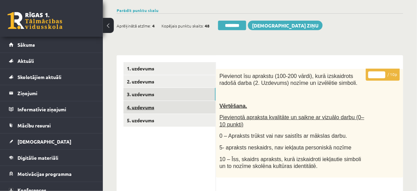
click at [186, 104] on link "4. uzdevums" at bounding box center [169, 107] width 92 height 13
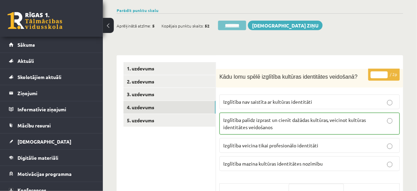
click at [235, 26] on input "********" at bounding box center [232, 26] width 28 height 10
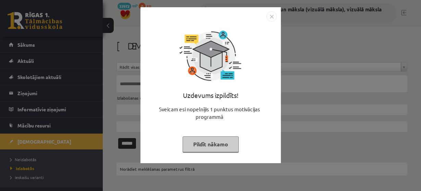
click at [213, 145] on button "Pildīt nākamo" at bounding box center [211, 144] width 56 height 16
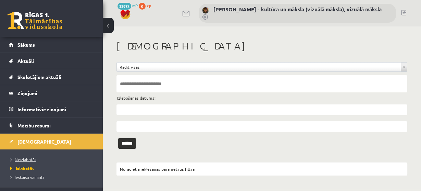
click at [33, 159] on span "Neizlabotās" at bounding box center [23, 158] width 26 height 5
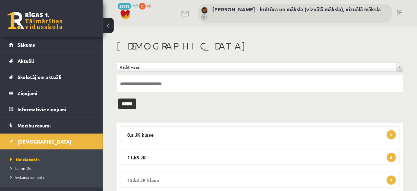
click at [393, 181] on span "1" at bounding box center [391, 179] width 9 height 9
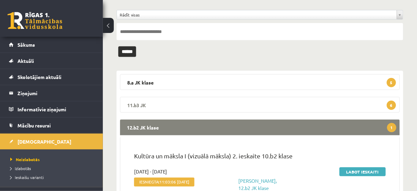
scroll to position [55, 0]
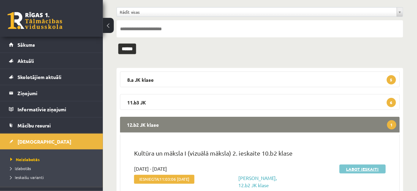
click at [364, 169] on link "Labot ieskaiti" at bounding box center [362, 168] width 46 height 9
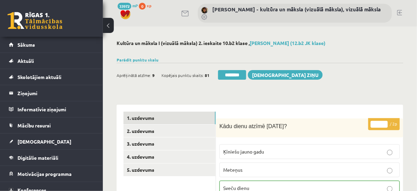
click at [236, 75] on input "********" at bounding box center [232, 75] width 28 height 10
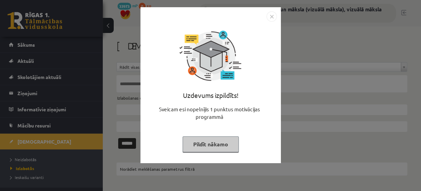
click at [201, 140] on button "Pildīt nākamo" at bounding box center [211, 144] width 56 height 16
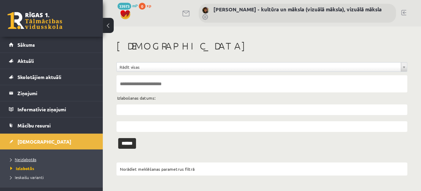
click at [31, 158] on span "Neizlabotās" at bounding box center [23, 158] width 26 height 5
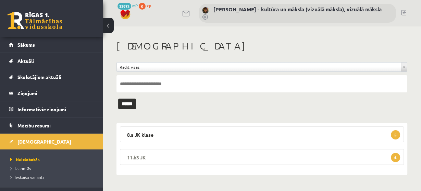
click at [393, 156] on span "6" at bounding box center [395, 157] width 9 height 9
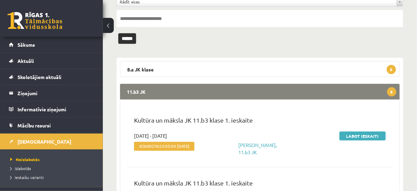
scroll to position [82, 0]
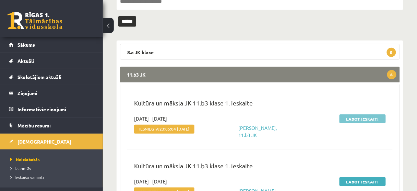
click at [364, 119] on link "Labot ieskaiti" at bounding box center [362, 118] width 46 height 9
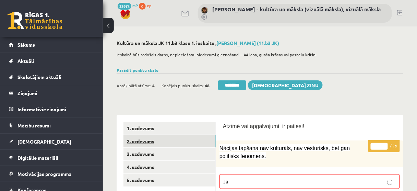
click at [183, 139] on link "2. uzdevums" at bounding box center [169, 141] width 92 height 13
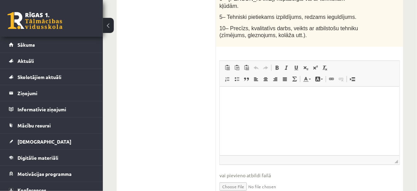
scroll to position [521, 0]
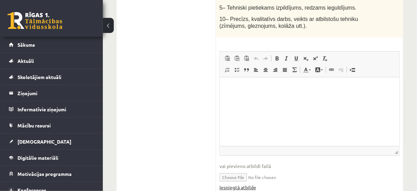
click at [245, 183] on link "Iesniegtā atbilde" at bounding box center [237, 186] width 37 height 7
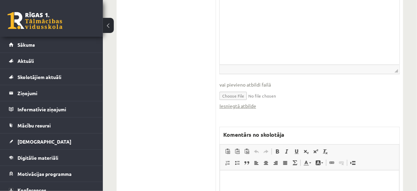
scroll to position [603, 0]
click at [229, 174] on html at bounding box center [309, 179] width 179 height 21
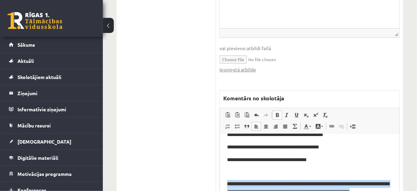
scroll to position [670, 0]
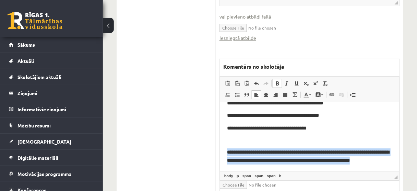
drag, startPoint x: 225, startPoint y: 157, endPoint x: 358, endPoint y: 217, distance: 146.0
click at [358, 171] on html "**********" at bounding box center [309, 120] width 179 height 99
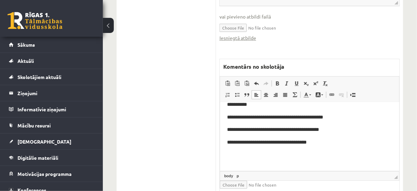
scroll to position [0, 0]
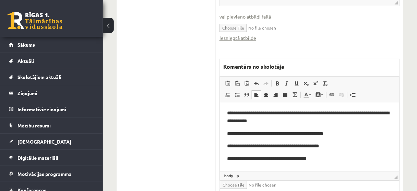
click at [303, 145] on span "**********" at bounding box center [273, 145] width 92 height 5
click at [302, 145] on span "**********" at bounding box center [273, 145] width 92 height 5
click at [287, 158] on span "**********" at bounding box center [267, 158] width 80 height 5
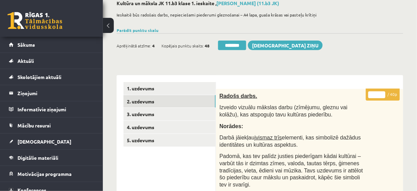
scroll to position [39, 0]
click at [383, 92] on input "**" at bounding box center [376, 95] width 17 height 7
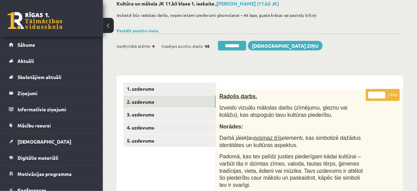
click at [383, 92] on input "**" at bounding box center [376, 95] width 17 height 7
type input "**"
click at [383, 92] on input "**" at bounding box center [376, 95] width 17 height 7
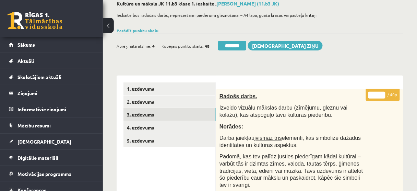
click at [178, 115] on link "3. uzdevums" at bounding box center [169, 114] width 92 height 13
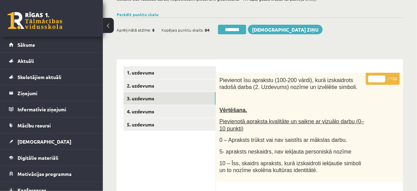
scroll to position [0, 0]
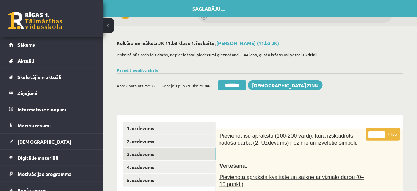
click at [382, 132] on input "*" at bounding box center [376, 134] width 17 height 7
type input "*"
click at [382, 132] on input "*" at bounding box center [376, 134] width 17 height 7
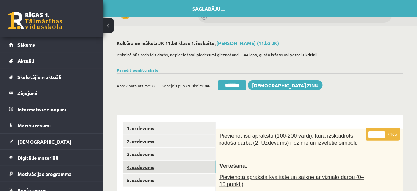
click at [173, 165] on link "4. uzdevums" at bounding box center [169, 166] width 92 height 13
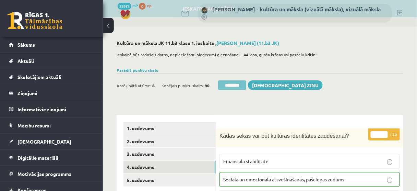
click at [233, 85] on input "********" at bounding box center [232, 85] width 28 height 10
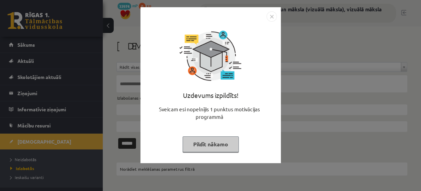
click at [214, 140] on button "Pildīt nākamo" at bounding box center [211, 144] width 56 height 16
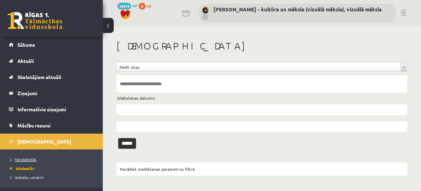
click at [29, 157] on span "Neizlabotās" at bounding box center [23, 158] width 26 height 5
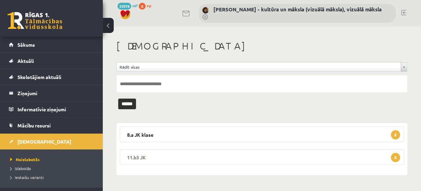
click at [400, 157] on span "5" at bounding box center [395, 157] width 9 height 9
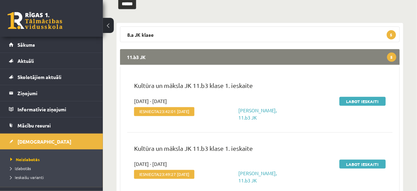
scroll to position [110, 0]
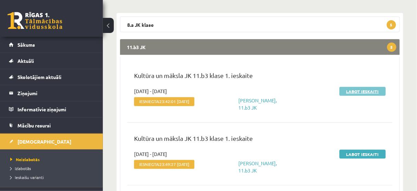
click at [357, 90] on link "Labot ieskaiti" at bounding box center [362, 91] width 46 height 9
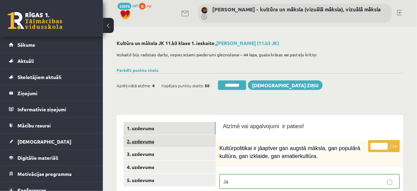
click at [197, 141] on link "2. uzdevums" at bounding box center [169, 141] width 92 height 13
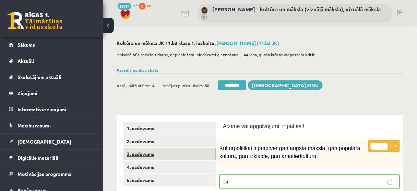
click at [181, 155] on link "3. uzdevums" at bounding box center [169, 153] width 92 height 13
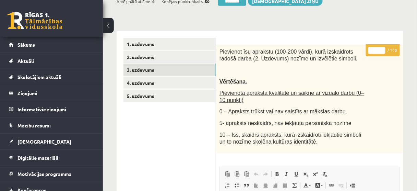
scroll to position [82, 0]
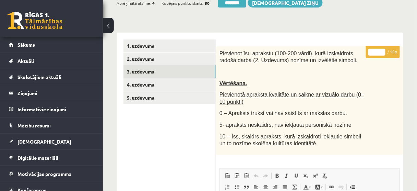
click at [382, 50] on input "*" at bounding box center [376, 52] width 17 height 7
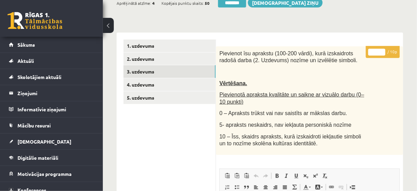
type input "*"
click at [382, 50] on input "*" at bounding box center [376, 52] width 17 height 7
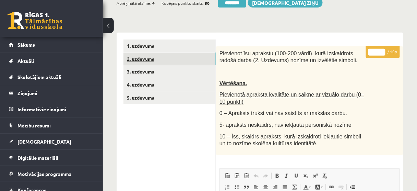
click at [179, 61] on link "2. uzdevums" at bounding box center [169, 58] width 92 height 13
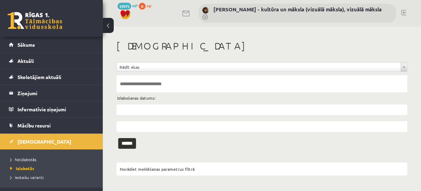
click at [22, 158] on span "Neizlabotās" at bounding box center [23, 158] width 26 height 5
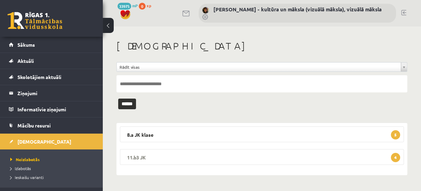
click at [399, 157] on span "4" at bounding box center [395, 157] width 9 height 9
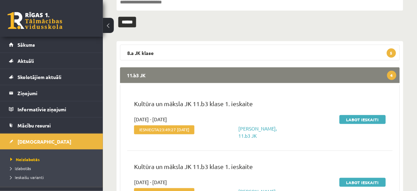
scroll to position [82, 0]
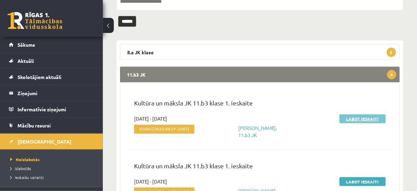
click at [360, 119] on link "Labot ieskaiti" at bounding box center [362, 118] width 46 height 9
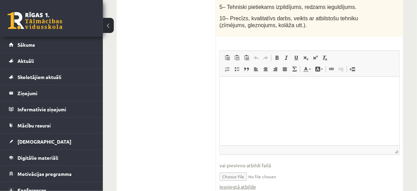
scroll to position [548, 0]
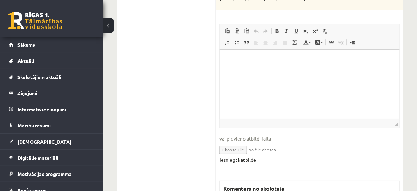
click at [244, 156] on link "Iesniegtā atbilde" at bounding box center [237, 159] width 37 height 7
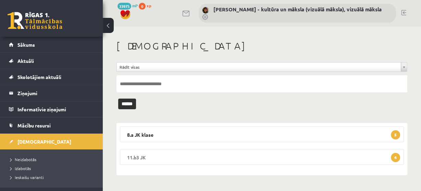
click at [394, 156] on span "4" at bounding box center [395, 157] width 9 height 9
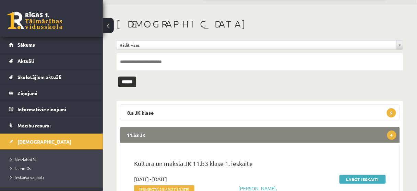
scroll to position [55, 0]
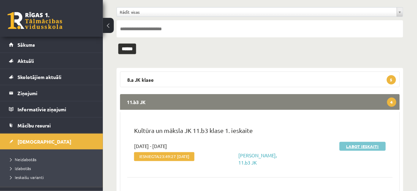
click at [358, 146] on link "Labot ieskaiti" at bounding box center [362, 146] width 46 height 9
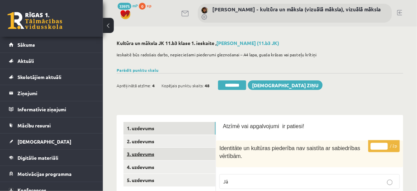
click at [187, 155] on link "3. uzdevums" at bounding box center [169, 153] width 92 height 13
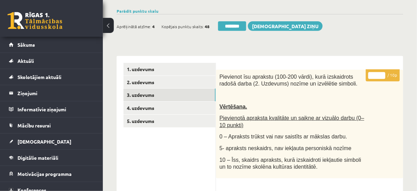
scroll to position [55, 0]
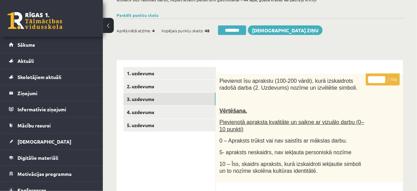
click at [382, 77] on input "*" at bounding box center [376, 79] width 17 height 7
type input "*"
click at [382, 77] on input "*" at bounding box center [376, 79] width 17 height 7
click at [178, 88] on link "2. uzdevums" at bounding box center [169, 86] width 92 height 13
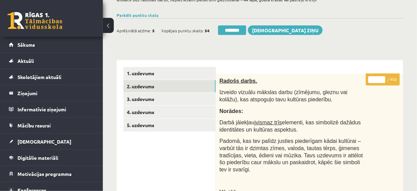
type input "**"
click at [383, 76] on input "**" at bounding box center [376, 79] width 17 height 7
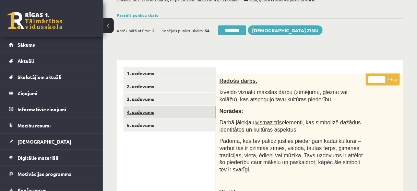
click at [161, 111] on link "4. uzdevums" at bounding box center [169, 112] width 92 height 13
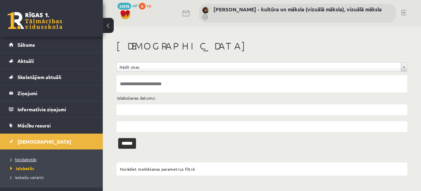
click at [28, 158] on span "Neizlabotās" at bounding box center [23, 158] width 26 height 5
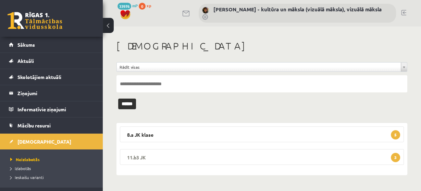
click at [395, 158] on span "3" at bounding box center [395, 157] width 9 height 9
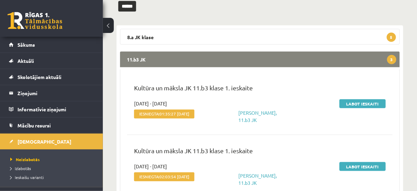
scroll to position [110, 0]
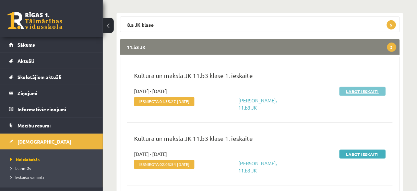
click at [367, 90] on link "Labot ieskaiti" at bounding box center [362, 91] width 46 height 9
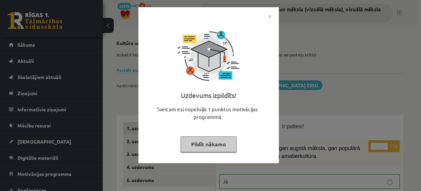
click at [212, 144] on button "Pildīt nākamo" at bounding box center [209, 144] width 56 height 16
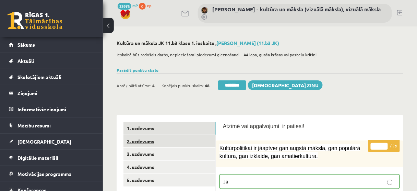
click at [183, 140] on link "2. uzdevums" at bounding box center [169, 141] width 92 height 13
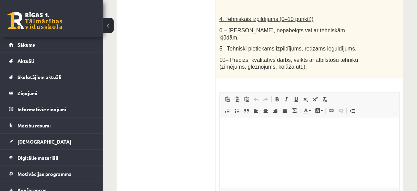
scroll to position [521, 0]
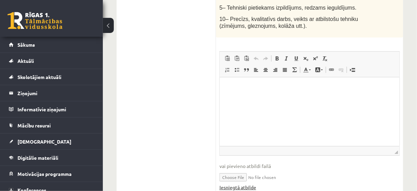
click at [249, 183] on link "Iesniegtā atbilde" at bounding box center [237, 186] width 37 height 7
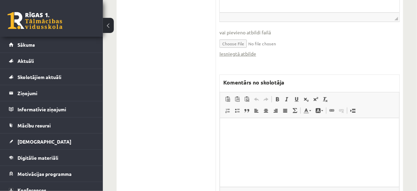
scroll to position [658, 0]
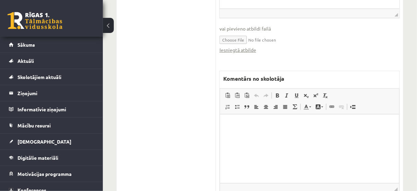
click at [233, 128] on p "Bagātinātā teksta redaktors, wiswyg-editor-47433847839140-1760515890-595" at bounding box center [309, 124] width 165 height 7
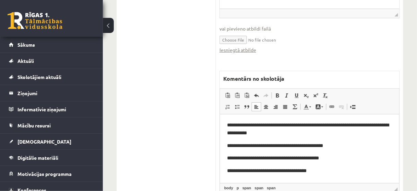
click at [231, 133] on span "**********" at bounding box center [308, 128] width 162 height 13
click at [308, 145] on span "**********" at bounding box center [275, 145] width 96 height 5
click at [302, 157] on span "**********" at bounding box center [273, 157] width 92 height 5
click at [287, 170] on span "**********" at bounding box center [267, 170] width 80 height 5
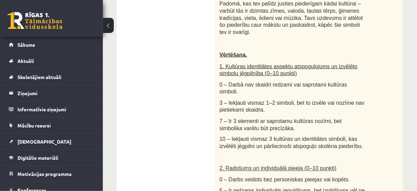
scroll to position [82, 0]
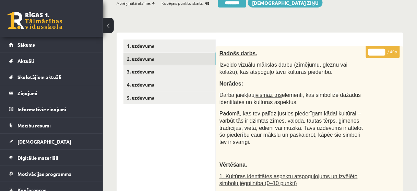
type input "*"
click at [383, 50] on input "*" at bounding box center [376, 52] width 17 height 7
click at [198, 71] on link "3. uzdevums" at bounding box center [169, 71] width 92 height 13
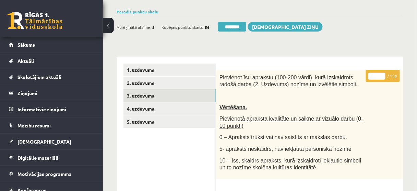
scroll to position [55, 0]
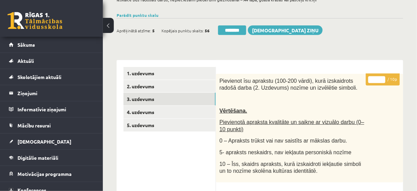
click at [382, 77] on input "*" at bounding box center [376, 79] width 17 height 7
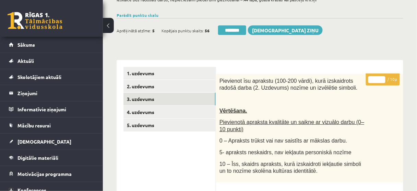
click at [382, 77] on input "*" at bounding box center [376, 79] width 17 height 7
type input "*"
click at [381, 80] on input "*" at bounding box center [376, 79] width 17 height 7
click at [173, 111] on link "4. uzdevums" at bounding box center [169, 112] width 92 height 13
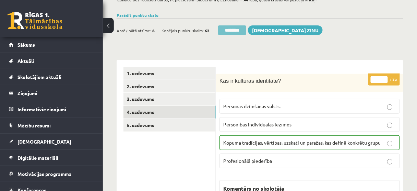
click at [233, 32] on input "********" at bounding box center [232, 30] width 28 height 10
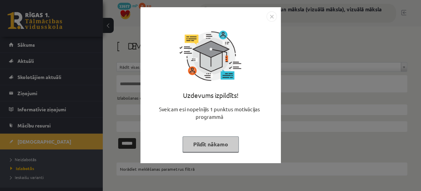
click at [208, 141] on button "Pildīt nākamo" at bounding box center [211, 144] width 56 height 16
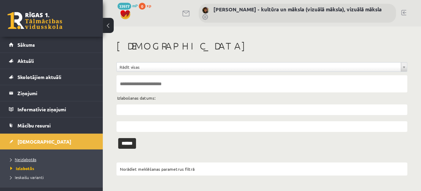
click at [29, 159] on span "Neizlabotās" at bounding box center [23, 158] width 26 height 5
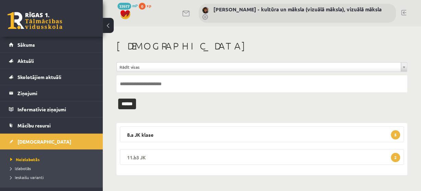
click at [394, 156] on span "2" at bounding box center [395, 157] width 9 height 9
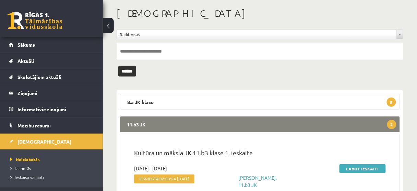
scroll to position [82, 0]
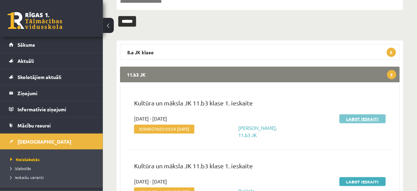
click at [363, 118] on link "Labot ieskaiti" at bounding box center [362, 118] width 46 height 9
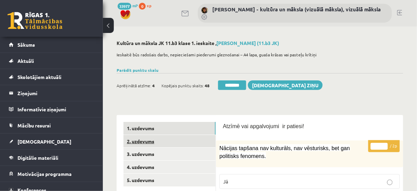
click at [182, 142] on link "2. uzdevums" at bounding box center [169, 141] width 92 height 13
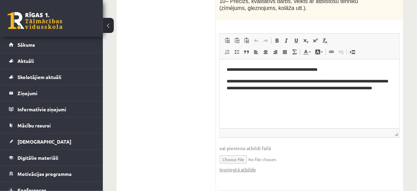
scroll to position [548, 0]
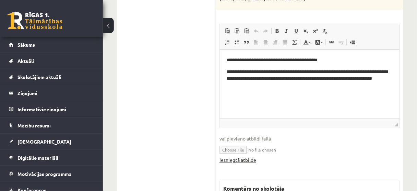
click at [251, 156] on link "Iesniegtā atbilde" at bounding box center [237, 159] width 37 height 7
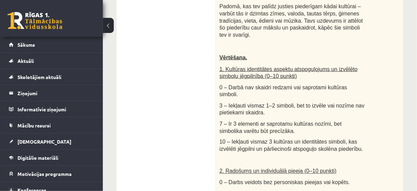
scroll to position [165, 0]
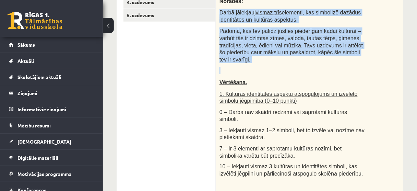
drag, startPoint x: 220, startPoint y: 11, endPoint x: 348, endPoint y: 56, distance: 136.3
click at [348, 56] on div "Radošs darbs. Izveido vizuālu mākslas darbu (zīmējumu, gleznu vai kolāžu), kas …" at bounding box center [309, 179] width 187 height 430
copy div "Darbā jāiekļauj vismaz trīs elementi, kas simbolizē dažādus identitātes un kult…"
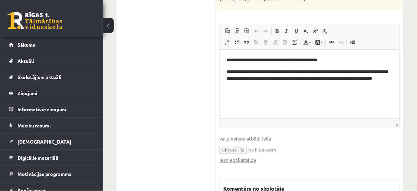
scroll to position [658, 0]
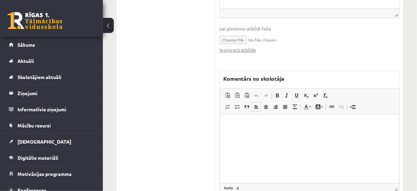
click at [229, 126] on p "Bagātinātā teksta redaktors, wiswyg-editor-47433854824080-1760516018-536" at bounding box center [309, 124] width 165 height 7
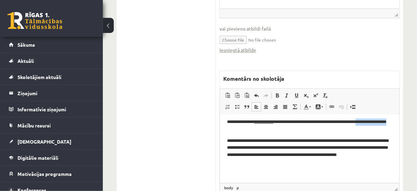
drag, startPoint x: 263, startPoint y: 129, endPoint x: 225, endPoint y: 129, distance: 37.4
click at [225, 129] on html "**********" at bounding box center [309, 147] width 179 height 72
click at [275, 93] on span at bounding box center [277, 95] width 5 height 5
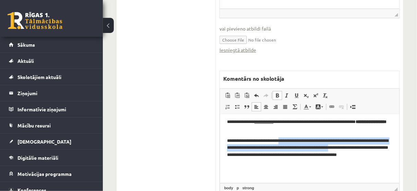
drag, startPoint x: 287, startPoint y: 141, endPoint x: 365, endPoint y: 145, distance: 78.3
click at [365, 145] on p "**********" at bounding box center [308, 151] width 162 height 28
click at [279, 93] on span at bounding box center [277, 95] width 5 height 5
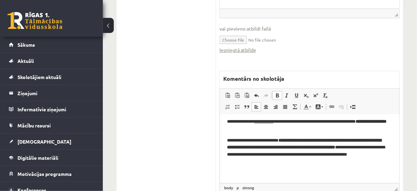
scroll to position [4, 0]
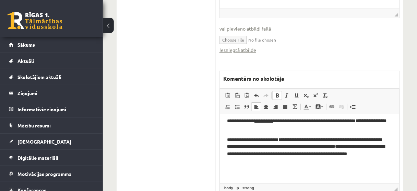
click at [280, 162] on p "**********" at bounding box center [308, 150] width 162 height 28
click at [234, 171] on p "Bagātinātā teksta redaktors, wiswyg-editor-47433854824080-1760516018-536" at bounding box center [309, 172] width 165 height 7
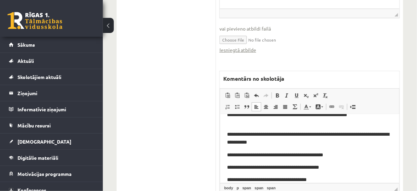
click at [238, 141] on span "**********" at bounding box center [308, 137] width 162 height 13
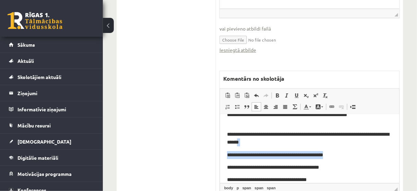
drag, startPoint x: 240, startPoint y: 145, endPoint x: 335, endPoint y: 149, distance: 95.4
click at [335, 149] on body "**********" at bounding box center [309, 136] width 165 height 117
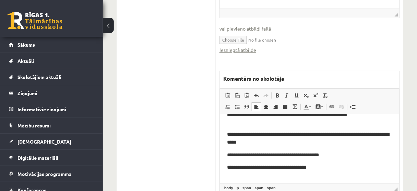
click at [387, 135] on p "**********" at bounding box center [309, 138] width 165 height 16
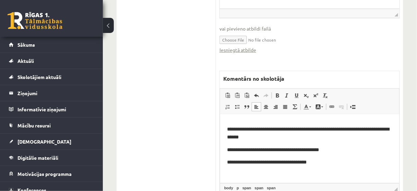
scroll to position [49, 0]
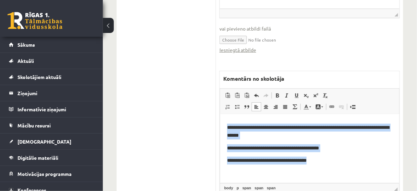
drag, startPoint x: 226, startPoint y: 127, endPoint x: 321, endPoint y: 164, distance: 102.0
click at [321, 164] on html "**********" at bounding box center [309, 123] width 179 height 118
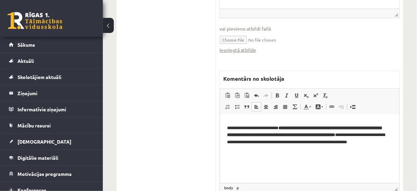
scroll to position [15, 0]
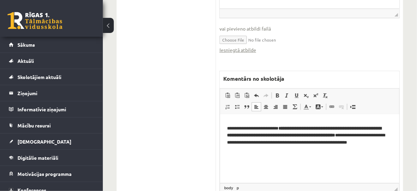
drag, startPoint x: 226, startPoint y: 161, endPoint x: 237, endPoint y: 167, distance: 12.7
click at [237, 167] on body "**********" at bounding box center [309, 141] width 165 height 70
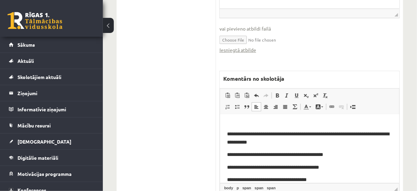
click at [237, 140] on span "**********" at bounding box center [308, 137] width 162 height 13
click at [307, 154] on span "**********" at bounding box center [275, 154] width 96 height 5
click at [301, 168] on span "**********" at bounding box center [273, 166] width 92 height 5
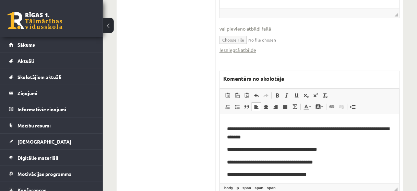
scroll to position [62, 0]
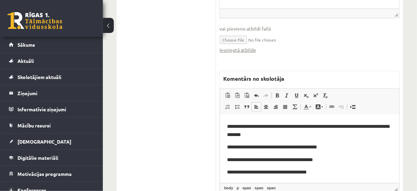
click at [287, 171] on span "**********" at bounding box center [267, 171] width 80 height 5
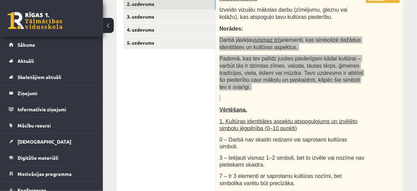
scroll to position [82, 0]
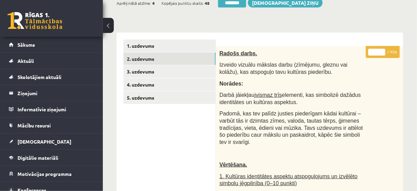
click at [383, 50] on input "**" at bounding box center [376, 52] width 17 height 7
type input "**"
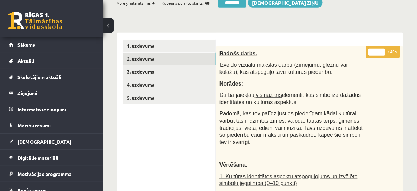
click at [383, 50] on input "**" at bounding box center [376, 52] width 17 height 7
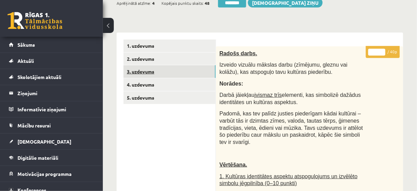
click at [177, 75] on link "3. uzdevums" at bounding box center [169, 71] width 92 height 13
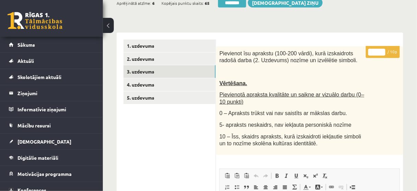
click at [382, 50] on input "*" at bounding box center [376, 52] width 17 height 7
type input "*"
click at [382, 50] on input "*" at bounding box center [376, 52] width 17 height 7
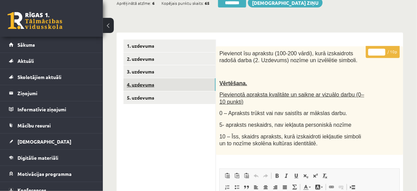
click at [167, 82] on link "4. uzdevums" at bounding box center [169, 84] width 92 height 13
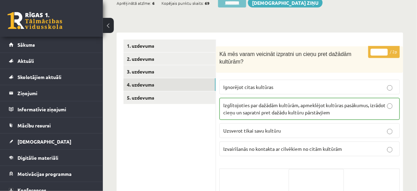
click at [236, 3] on input "********" at bounding box center [232, 3] width 28 height 10
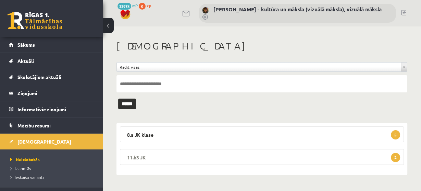
click at [393, 157] on span "2" at bounding box center [395, 157] width 9 height 9
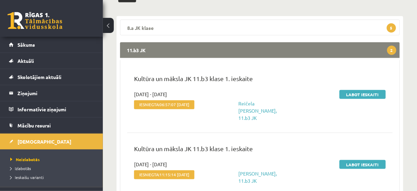
scroll to position [110, 0]
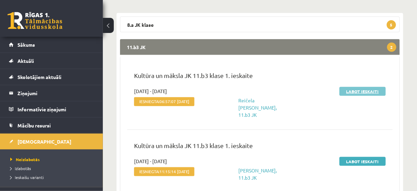
click at [359, 90] on link "Labot ieskaiti" at bounding box center [362, 91] width 46 height 9
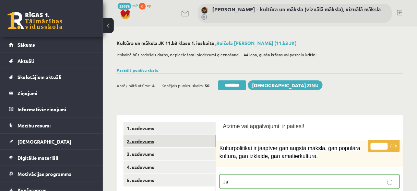
click at [192, 144] on link "2. uzdevums" at bounding box center [169, 141] width 92 height 13
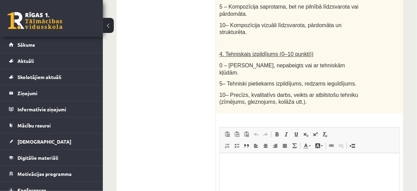
scroll to position [521, 0]
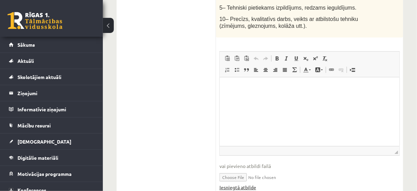
click at [251, 183] on link "Iesniegtā atbilde" at bounding box center [237, 186] width 37 height 7
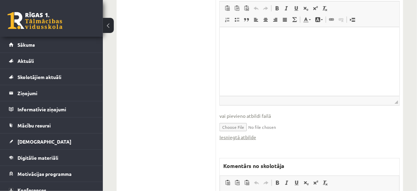
scroll to position [603, 0]
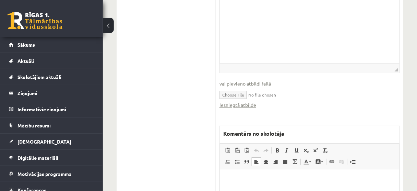
click at [227, 176] on p "Bagātinātā teksta redaktors, wiswyg-editor-47433929703740-1760516296-146" at bounding box center [309, 179] width 165 height 7
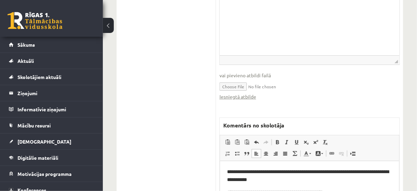
click at [231, 178] on span "**********" at bounding box center [308, 175] width 162 height 13
click at [308, 190] on span "**********" at bounding box center [275, 191] width 96 height 5
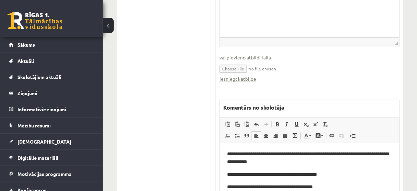
scroll to position [639, 0]
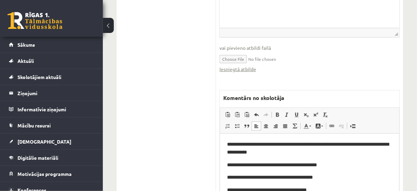
click at [288, 190] on span "**********" at bounding box center [267, 189] width 80 height 5
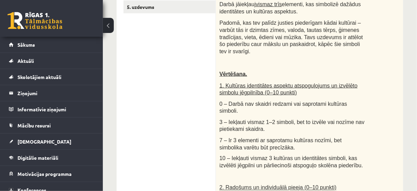
scroll to position [90, 0]
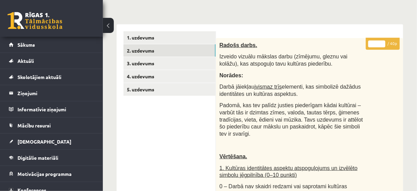
click at [382, 41] on input "**" at bounding box center [376, 43] width 17 height 7
type input "**"
click at [382, 41] on input "**" at bounding box center [376, 43] width 17 height 7
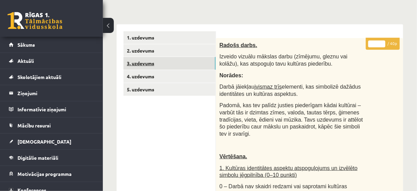
click at [183, 65] on link "3. uzdevums" at bounding box center [169, 63] width 92 height 13
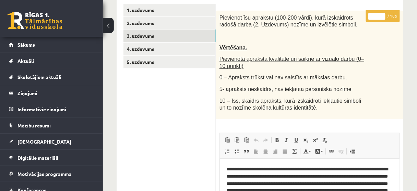
scroll to position [63, 0]
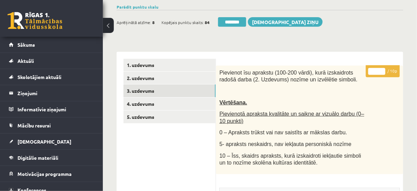
click at [382, 69] on input "*" at bounding box center [376, 71] width 17 height 7
type input "*"
click at [382, 69] on input "*" at bounding box center [376, 71] width 17 height 7
click at [189, 105] on link "4. uzdevums" at bounding box center [169, 103] width 92 height 13
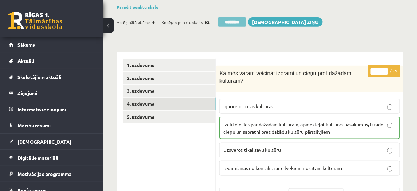
click at [235, 22] on input "********" at bounding box center [232, 22] width 28 height 10
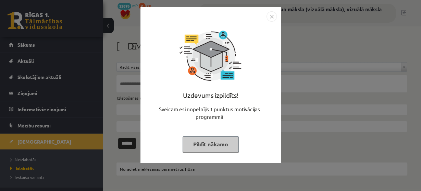
click at [213, 142] on button "Pildīt nākamo" at bounding box center [211, 144] width 56 height 16
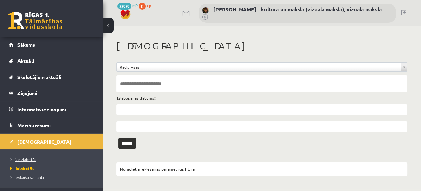
click at [27, 159] on span "Neizlabotās" at bounding box center [23, 158] width 26 height 5
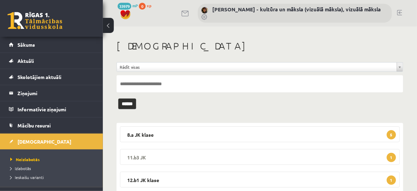
click at [394, 155] on span "1" at bounding box center [391, 157] width 9 height 9
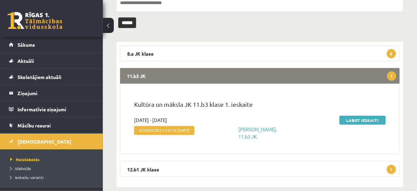
scroll to position [82, 0]
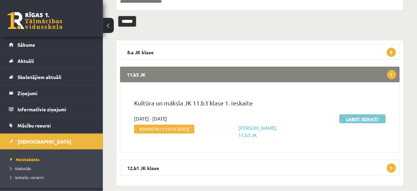
click at [367, 118] on link "Labot ieskaiti" at bounding box center [362, 118] width 46 height 9
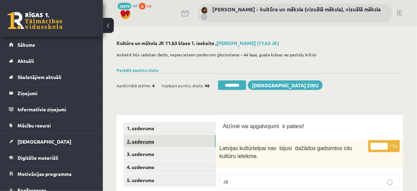
click at [192, 141] on link "2. uzdevums" at bounding box center [169, 141] width 92 height 13
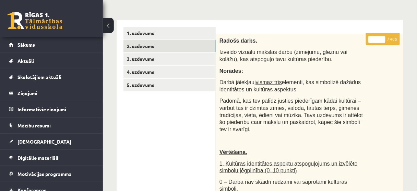
scroll to position [55, 0]
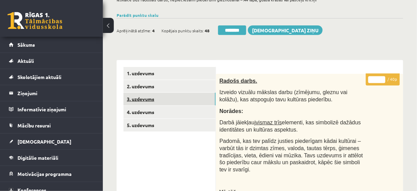
click at [176, 100] on link "3. uzdevums" at bounding box center [169, 99] width 92 height 13
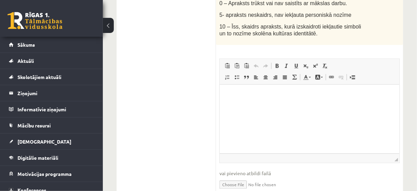
scroll to position [27, 0]
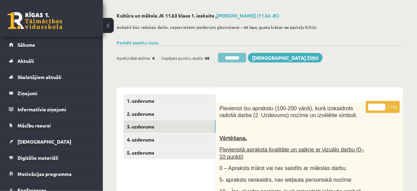
click at [241, 59] on input "********" at bounding box center [232, 58] width 28 height 10
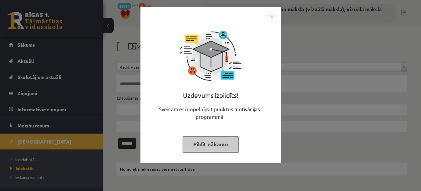
click at [218, 145] on button "Pildīt nākamo" at bounding box center [211, 144] width 56 height 16
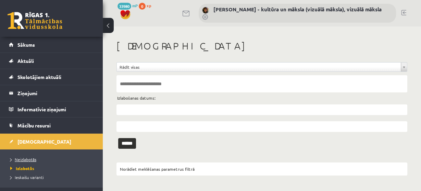
click at [27, 158] on span "Neizlabotās" at bounding box center [23, 158] width 26 height 5
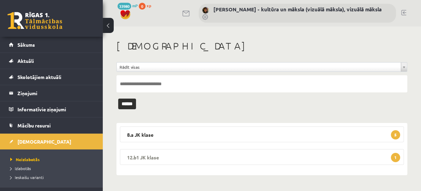
click at [396, 157] on span "1" at bounding box center [395, 157] width 9 height 9
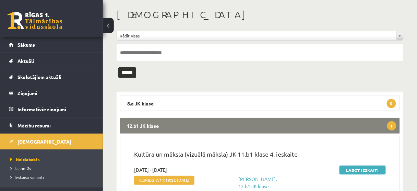
scroll to position [73, 0]
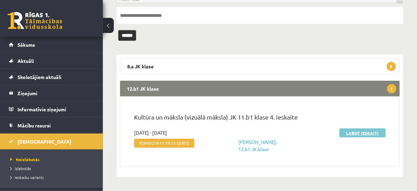
click at [370, 128] on link "Labot ieskaiti" at bounding box center [362, 132] width 46 height 9
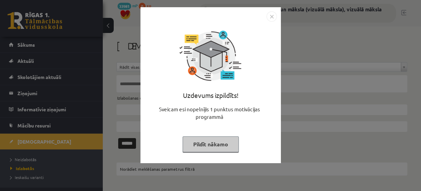
drag, startPoint x: 222, startPoint y: 143, endPoint x: 217, endPoint y: 142, distance: 4.9
click at [222, 142] on button "Pildīt nākamo" at bounding box center [211, 144] width 56 height 16
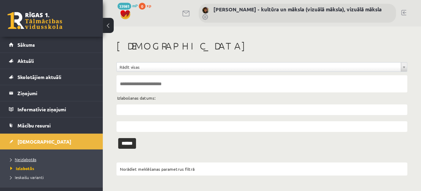
click at [34, 159] on span "Neizlabotās" at bounding box center [23, 158] width 26 height 5
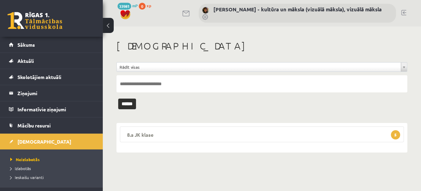
click at [397, 134] on span "5" at bounding box center [395, 134] width 9 height 9
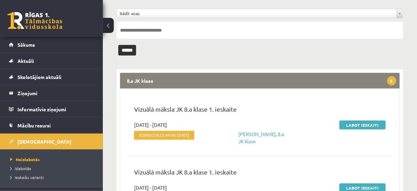
scroll to position [55, 0]
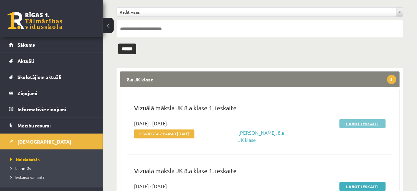
click at [364, 125] on link "Labot ieskaiti" at bounding box center [362, 123] width 46 height 9
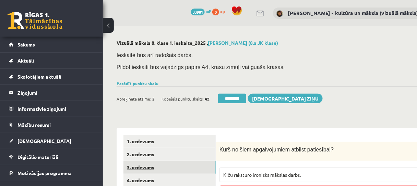
click at [169, 166] on link "3. uzdevums" at bounding box center [169, 167] width 92 height 13
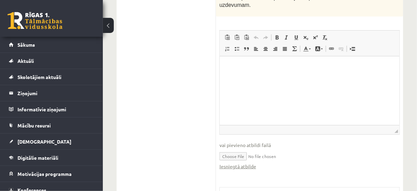
scroll to position [658, 0]
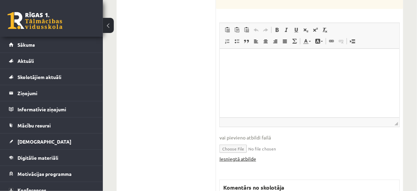
click at [249, 155] on link "Iesniegtā atbilde" at bounding box center [237, 158] width 37 height 7
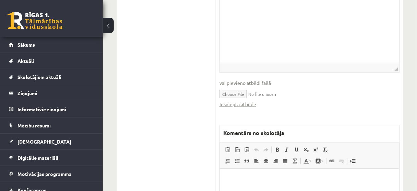
scroll to position [713, 0]
click at [231, 179] on p "Bagātinātā teksta redaktors, wiswyg-editor-47433815571380-1760516476-248" at bounding box center [309, 177] width 165 height 7
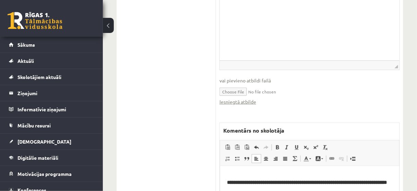
scroll to position [0, 0]
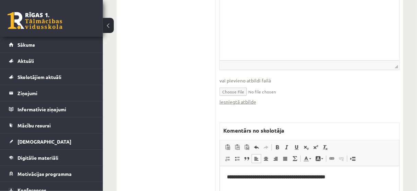
click at [309, 176] on b "**********" at bounding box center [276, 176] width 98 height 5
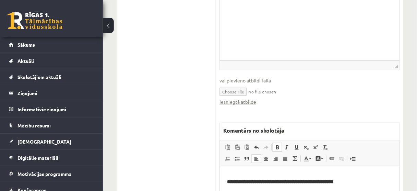
scroll to position [27, 0]
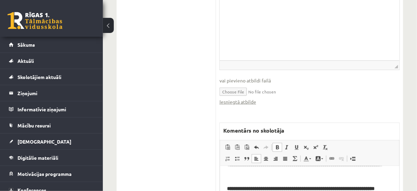
scroll to position [61, 0]
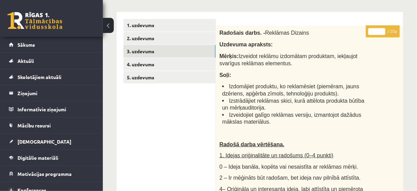
scroll to position [112, 0]
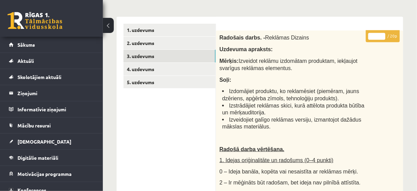
click at [383, 34] on input "*" at bounding box center [376, 36] width 17 height 7
click at [381, 37] on input "*" at bounding box center [376, 36] width 17 height 7
type input "*"
click at [381, 37] on input "*" at bounding box center [376, 36] width 17 height 7
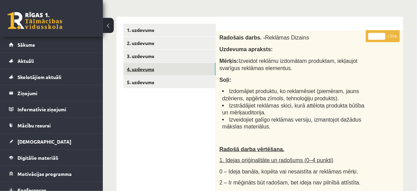
click at [175, 72] on link "4. uzdevums" at bounding box center [169, 69] width 92 height 13
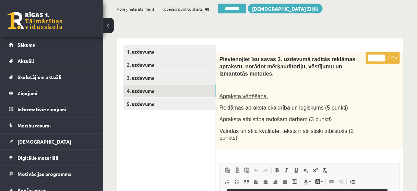
scroll to position [84, 0]
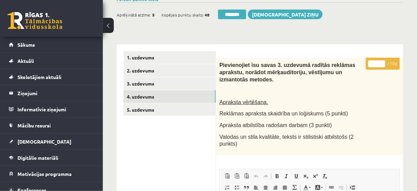
click at [382, 62] on input "*" at bounding box center [376, 63] width 17 height 7
type input "*"
click at [382, 62] on input "*" at bounding box center [376, 63] width 17 height 7
click at [179, 97] on link "4. uzdevums" at bounding box center [169, 96] width 92 height 13
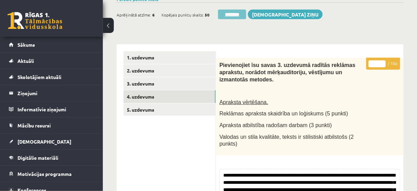
click at [236, 15] on input "********" at bounding box center [232, 15] width 28 height 10
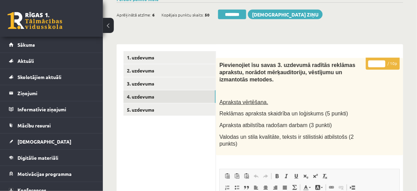
scroll to position [0, 0]
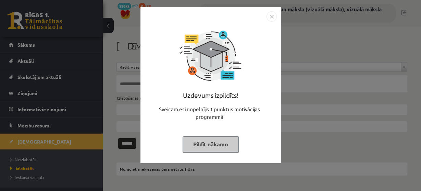
click at [220, 145] on button "Pildīt nākamo" at bounding box center [211, 144] width 56 height 16
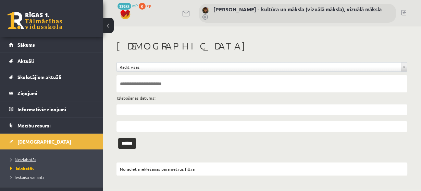
click at [25, 159] on span "Neizlabotās" at bounding box center [23, 158] width 26 height 5
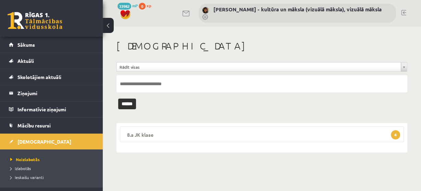
click at [398, 134] on span "4" at bounding box center [395, 134] width 9 height 9
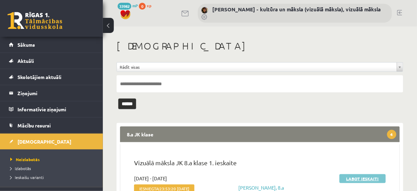
click at [369, 180] on link "Labot ieskaiti" at bounding box center [362, 178] width 46 height 9
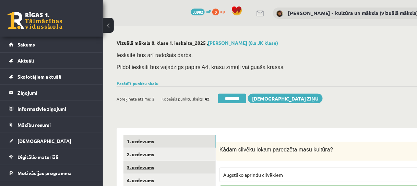
click at [174, 168] on link "3. uzdevums" at bounding box center [169, 167] width 92 height 13
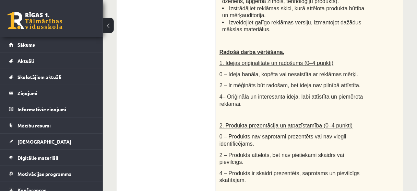
scroll to position [99, 0]
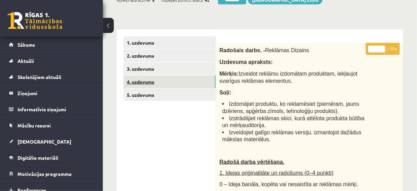
click at [165, 79] on link "4. uzdevums" at bounding box center [169, 81] width 92 height 13
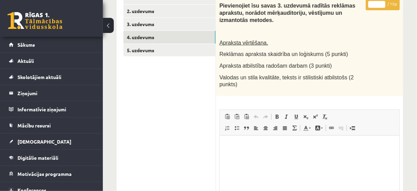
scroll to position [72, 0]
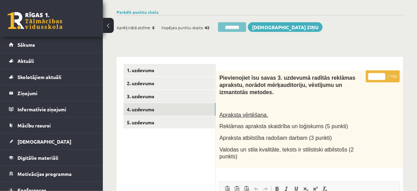
click at [224, 26] on input "********" at bounding box center [232, 27] width 28 height 10
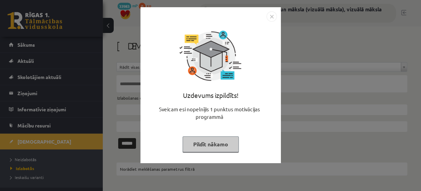
click at [215, 145] on button "Pildīt nākamo" at bounding box center [211, 144] width 56 height 16
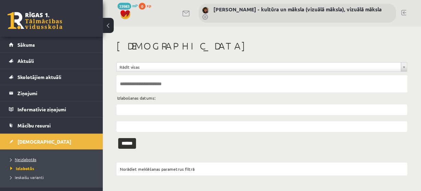
click at [33, 158] on span "Neizlabotās" at bounding box center [23, 158] width 26 height 5
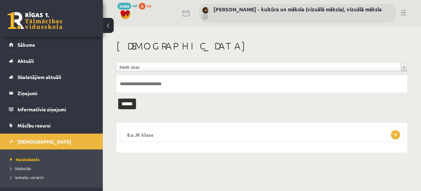
click at [396, 132] on span "3" at bounding box center [395, 134] width 9 height 9
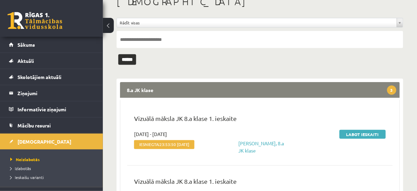
scroll to position [55, 0]
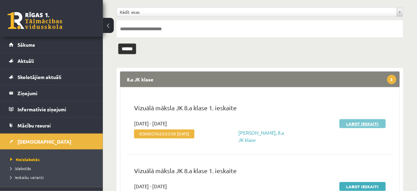
click at [370, 124] on link "Labot ieskaiti" at bounding box center [362, 123] width 46 height 9
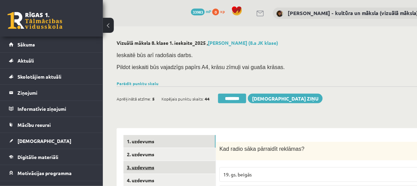
click at [178, 169] on link "3. uzdevums" at bounding box center [169, 167] width 92 height 13
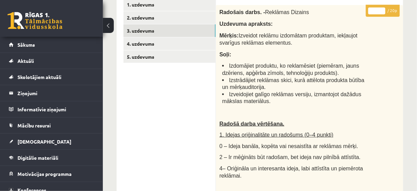
scroll to position [82, 0]
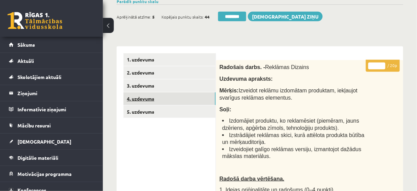
click at [178, 99] on link "4. uzdevums" at bounding box center [169, 98] width 92 height 13
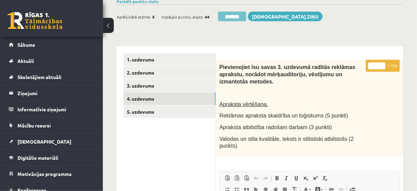
click at [230, 19] on input "********" at bounding box center [232, 17] width 28 height 10
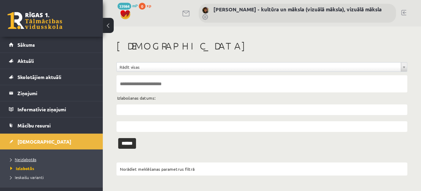
click at [20, 159] on span "Neizlabotās" at bounding box center [23, 158] width 26 height 5
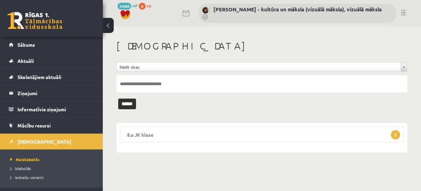
click at [396, 133] on span "2" at bounding box center [395, 134] width 9 height 9
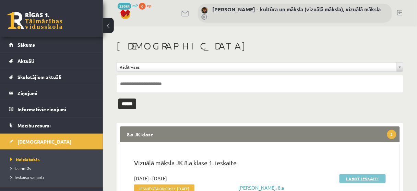
click at [372, 180] on link "Labot ieskaiti" at bounding box center [362, 178] width 46 height 9
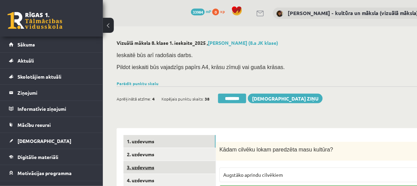
click at [185, 169] on link "3. uzdevums" at bounding box center [169, 167] width 92 height 13
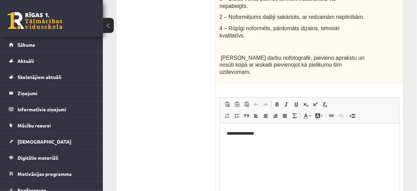
scroll to position [658, 0]
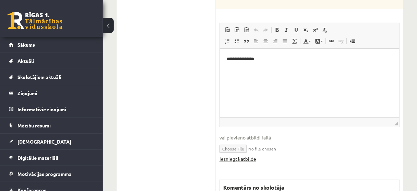
click at [244, 155] on link "Iesniegtā atbilde" at bounding box center [237, 158] width 37 height 7
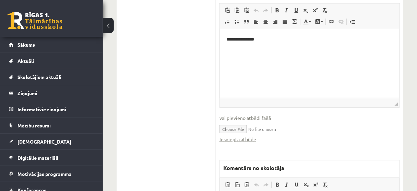
scroll to position [740, 0]
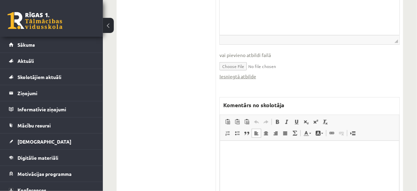
click at [231, 148] on p "Bagātinātā teksta redaktors, wiswyg-editor-47433851644160-1760516671-508" at bounding box center [309, 150] width 165 height 7
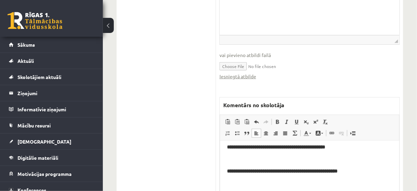
scroll to position [0, 0]
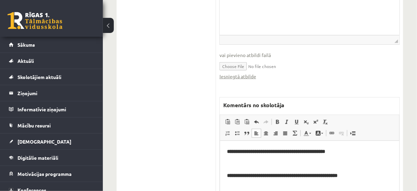
click at [308, 152] on b "**********" at bounding box center [276, 150] width 98 height 5
click at [323, 175] on b "**********" at bounding box center [282, 174] width 110 height 5
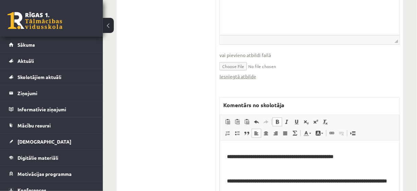
scroll to position [27, 0]
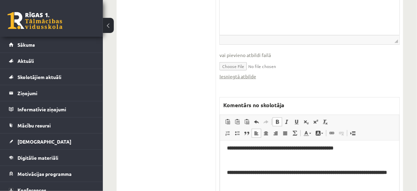
click at [371, 170] on b "**********" at bounding box center [307, 171] width 160 height 5
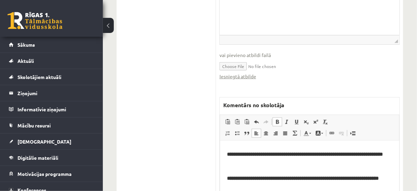
scroll to position [55, 0]
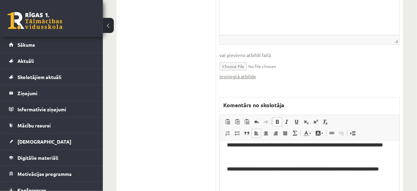
click at [364, 169] on b "**********" at bounding box center [303, 168] width 152 height 5
click at [310, 190] on b "**********" at bounding box center [273, 192] width 92 height 5
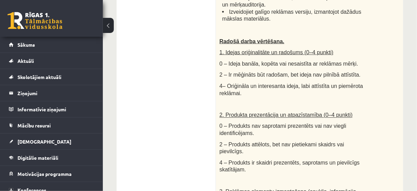
scroll to position [137, 0]
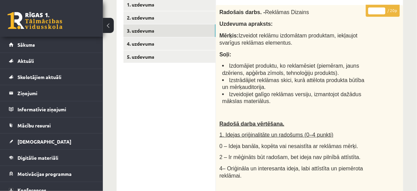
click at [382, 9] on input "*" at bounding box center [376, 11] width 17 height 7
type input "*"
click at [383, 12] on input "*" at bounding box center [376, 11] width 17 height 7
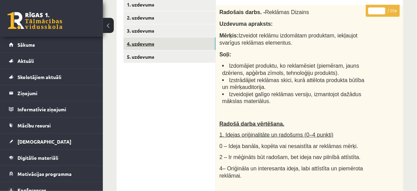
click at [179, 45] on link "4. uzdevums" at bounding box center [169, 43] width 92 height 13
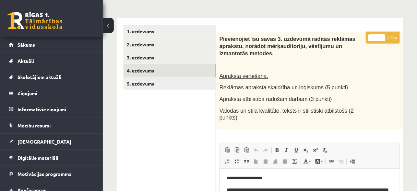
scroll to position [110, 0]
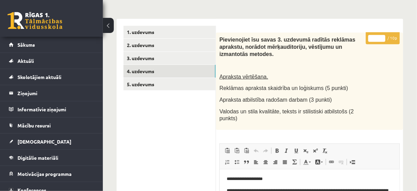
type input "*"
click at [383, 36] on input "*" at bounding box center [376, 38] width 17 height 7
click at [383, 104] on div "Pievienojiet īsu savas 3. uzdevumā radītās reklāmas aprakstu, norādot mērķaudit…" at bounding box center [309, 81] width 187 height 97
click at [173, 77] on link "4. uzdevums" at bounding box center [169, 71] width 92 height 13
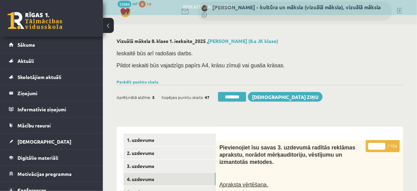
scroll to position [0, 0]
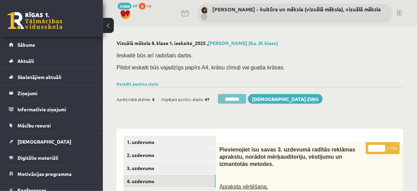
click at [237, 100] on input "********" at bounding box center [232, 99] width 28 height 10
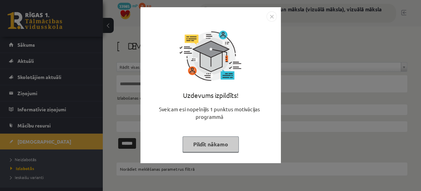
click at [215, 142] on button "Pildīt nākamo" at bounding box center [211, 144] width 56 height 16
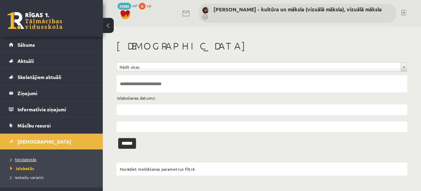
click at [25, 157] on span "Neizlabotās" at bounding box center [23, 158] width 26 height 5
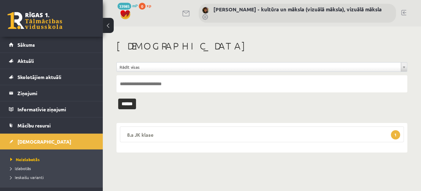
click at [394, 134] on span "1" at bounding box center [395, 134] width 9 height 9
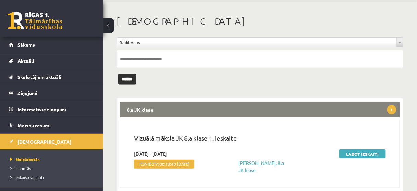
scroll to position [50, 0]
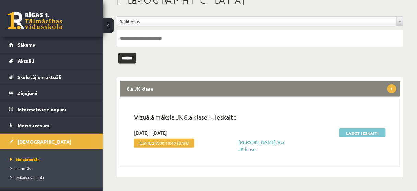
click at [359, 128] on link "Labot ieskaiti" at bounding box center [362, 132] width 46 height 9
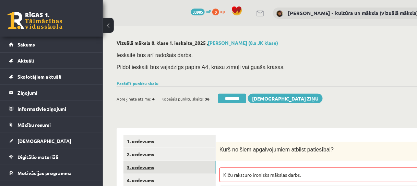
click at [178, 168] on link "3. uzdevums" at bounding box center [169, 167] width 92 height 13
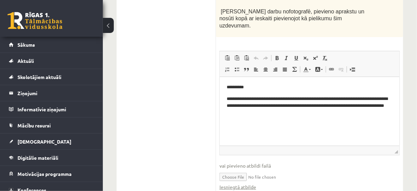
scroll to position [631, 0]
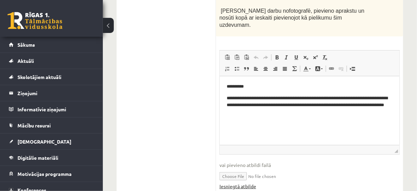
click at [250, 182] on link "Iesniegtā atbilde" at bounding box center [237, 185] width 37 height 7
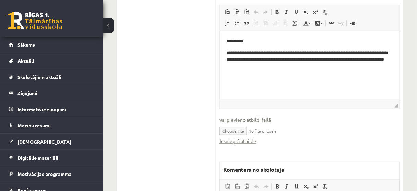
scroll to position [686, 0]
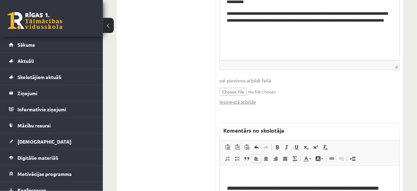
click at [364, 188] on b "**********" at bounding box center [303, 187] width 152 height 5
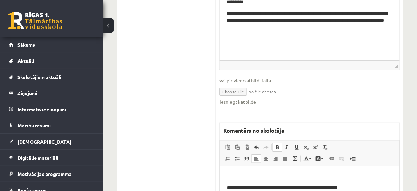
click at [324, 186] on b "**********" at bounding box center [282, 186] width 110 height 5
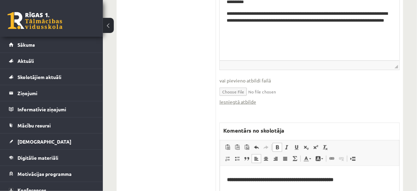
scroll to position [0, 0]
click at [308, 175] on b "**********" at bounding box center [276, 176] width 98 height 5
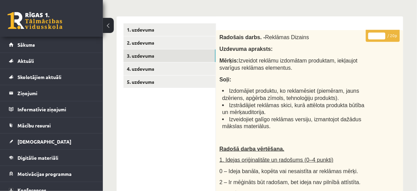
scroll to position [112, 0]
click at [382, 33] on input "**" at bounding box center [376, 36] width 17 height 7
click at [382, 37] on input "*" at bounding box center [376, 36] width 17 height 7
type input "*"
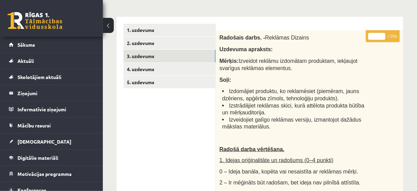
click at [382, 37] on input "*" at bounding box center [376, 36] width 17 height 7
click at [173, 69] on link "4. uzdevums" at bounding box center [169, 69] width 92 height 13
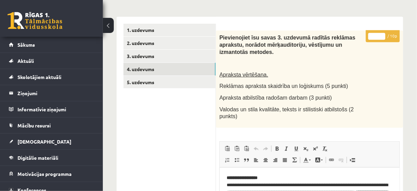
click at [383, 34] on input "*" at bounding box center [376, 36] width 17 height 7
type input "*"
click at [383, 34] on input "*" at bounding box center [376, 36] width 17 height 7
click at [178, 54] on link "3. uzdevums" at bounding box center [169, 56] width 92 height 13
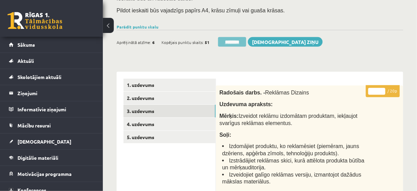
scroll to position [0, 0]
click at [234, 41] on input "********" at bounding box center [232, 42] width 28 height 10
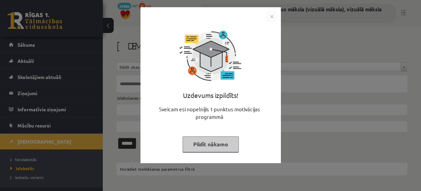
click at [214, 143] on button "Pildīt nākamo" at bounding box center [211, 144] width 56 height 16
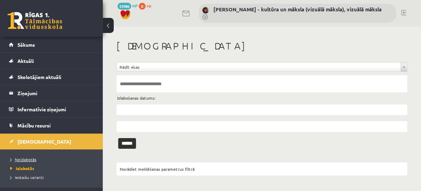
click at [36, 159] on span "Neizlabotās" at bounding box center [23, 158] width 26 height 5
